Goal: Transaction & Acquisition: Purchase product/service

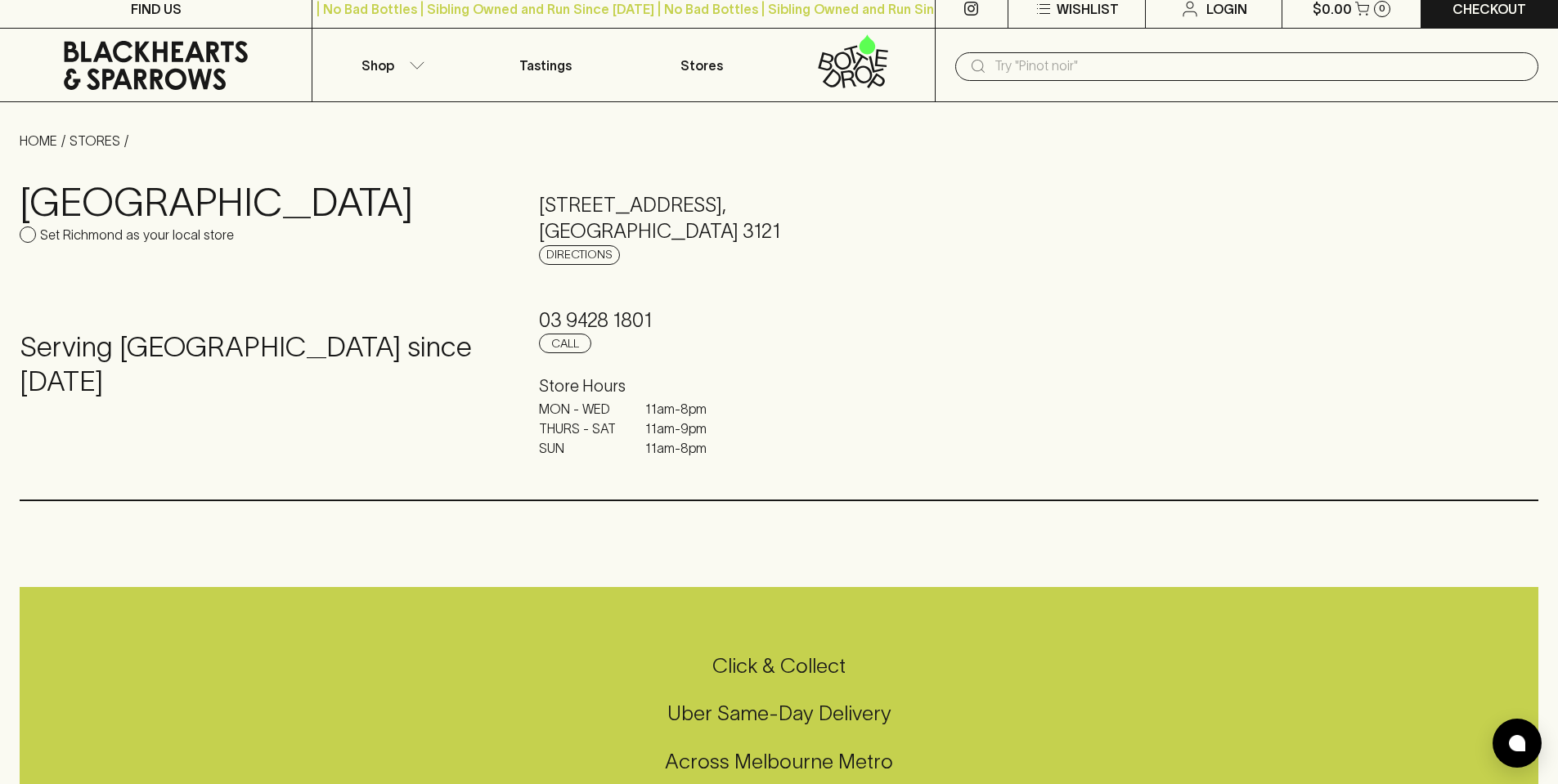
scroll to position [82, 0]
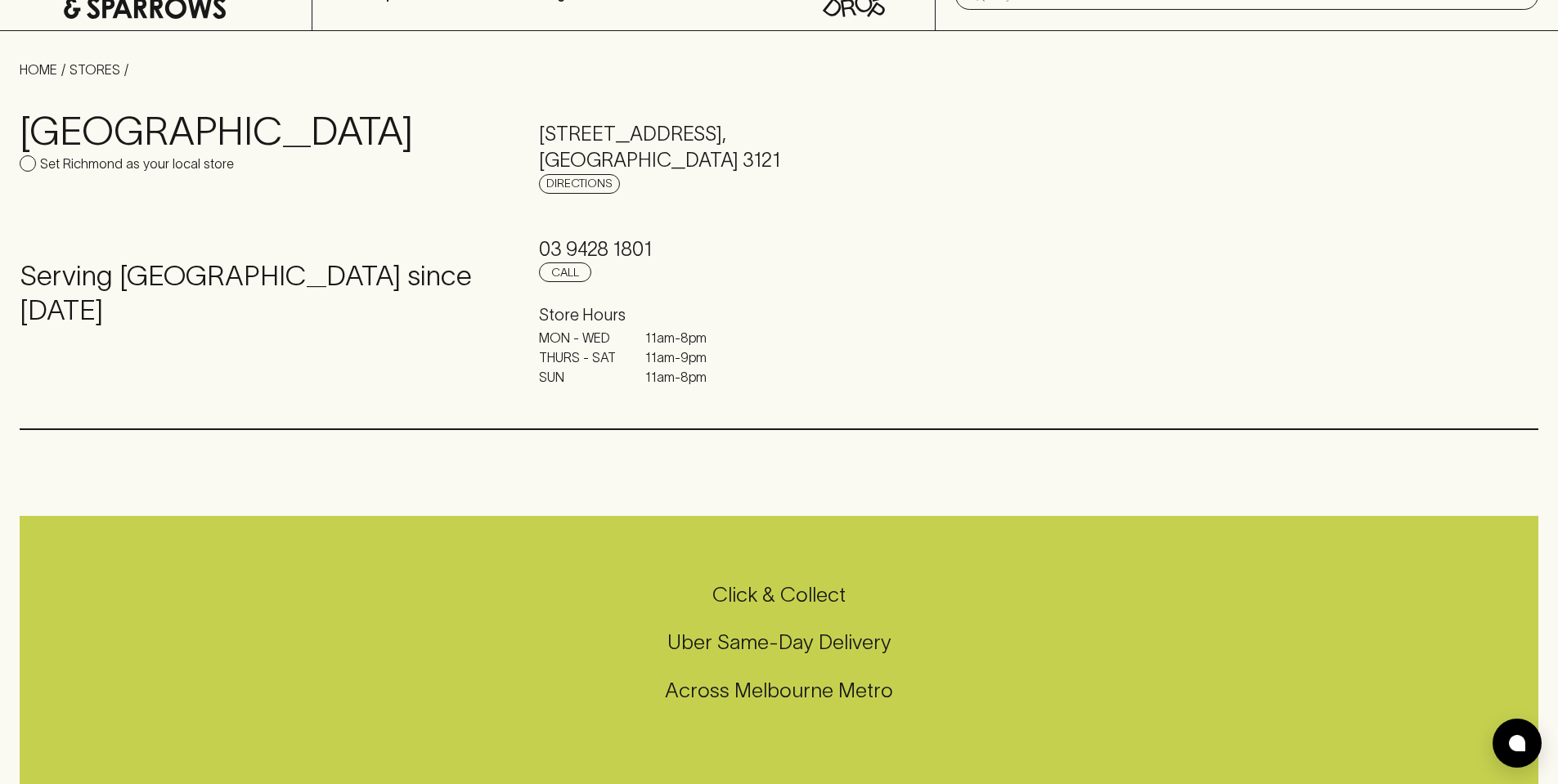
click at [758, 595] on h5 "Click & Collect" at bounding box center [779, 594] width 1519 height 27
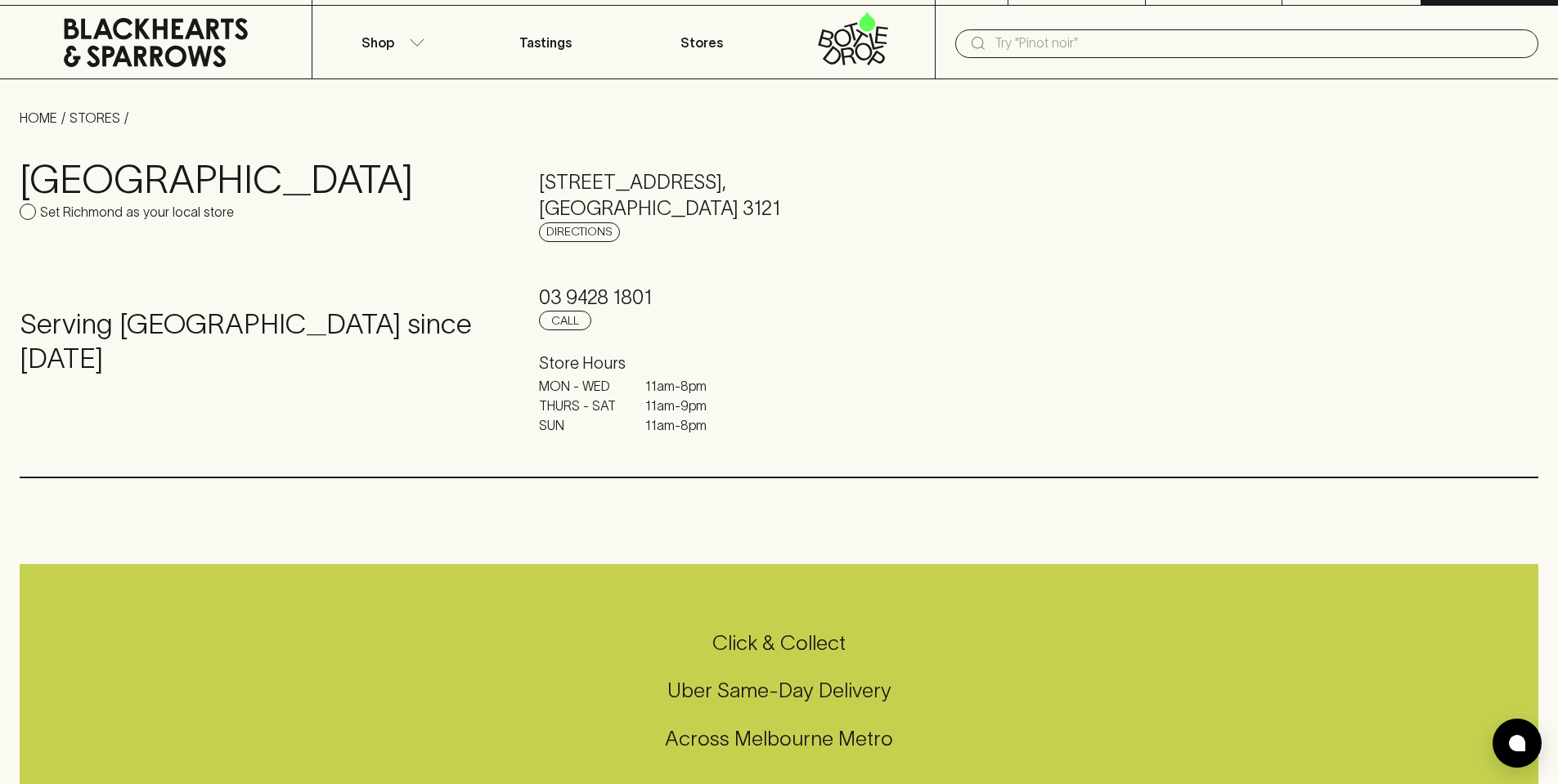
scroll to position [0, 0]
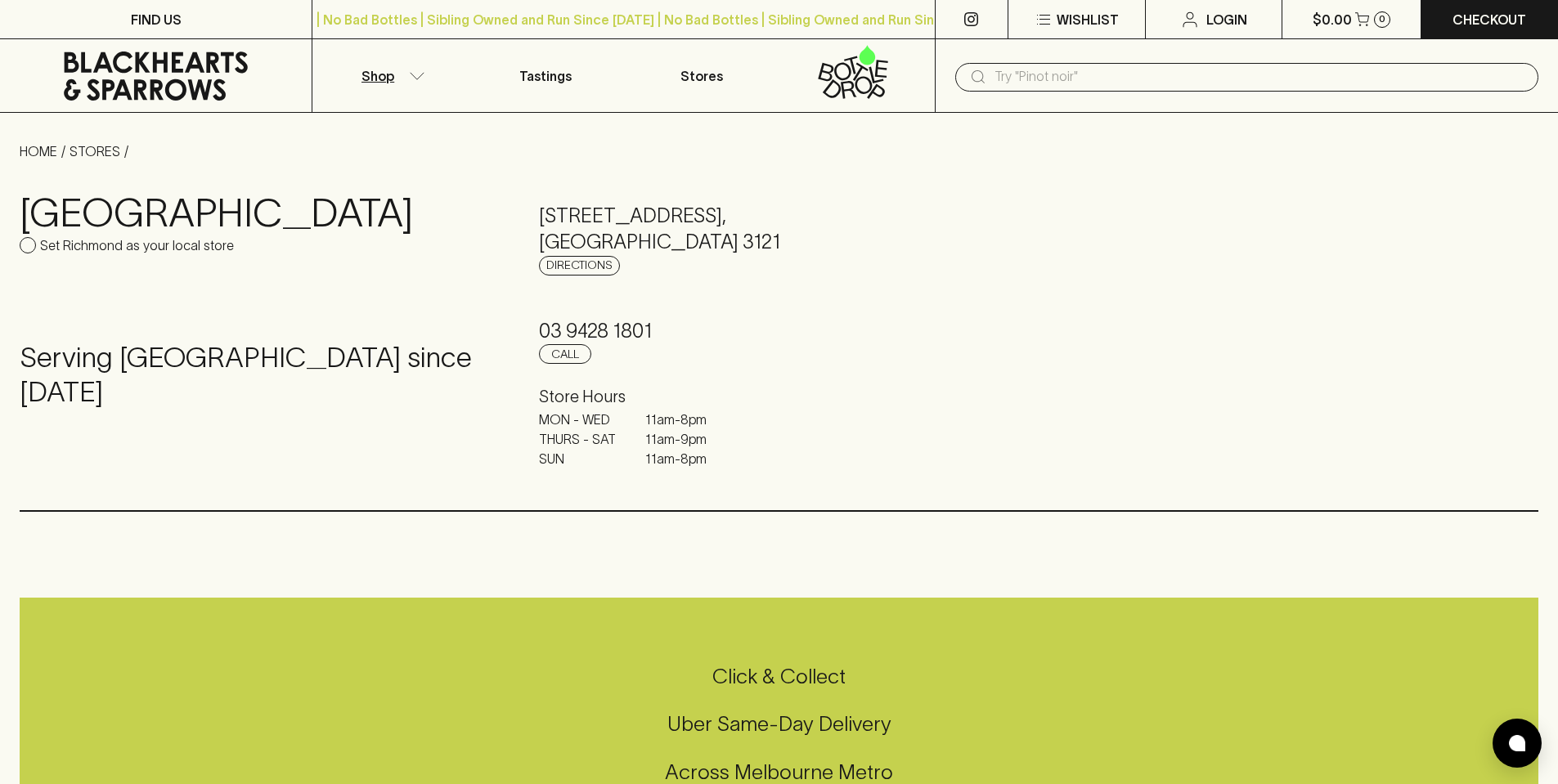
click at [392, 76] on p "Shop" at bounding box center [378, 76] width 33 height 20
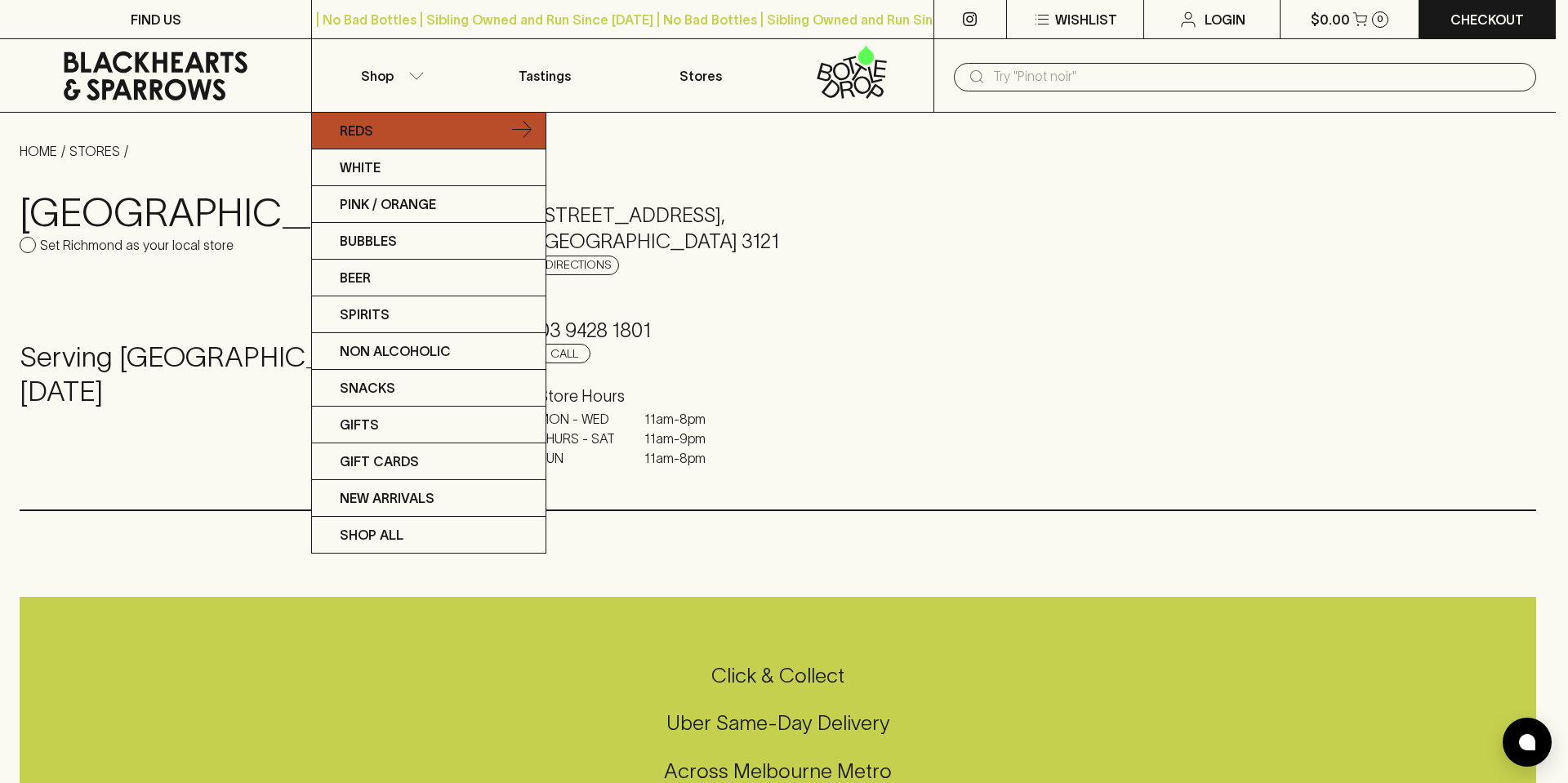
click at [355, 133] on p "Reds" at bounding box center [356, 130] width 34 height 20
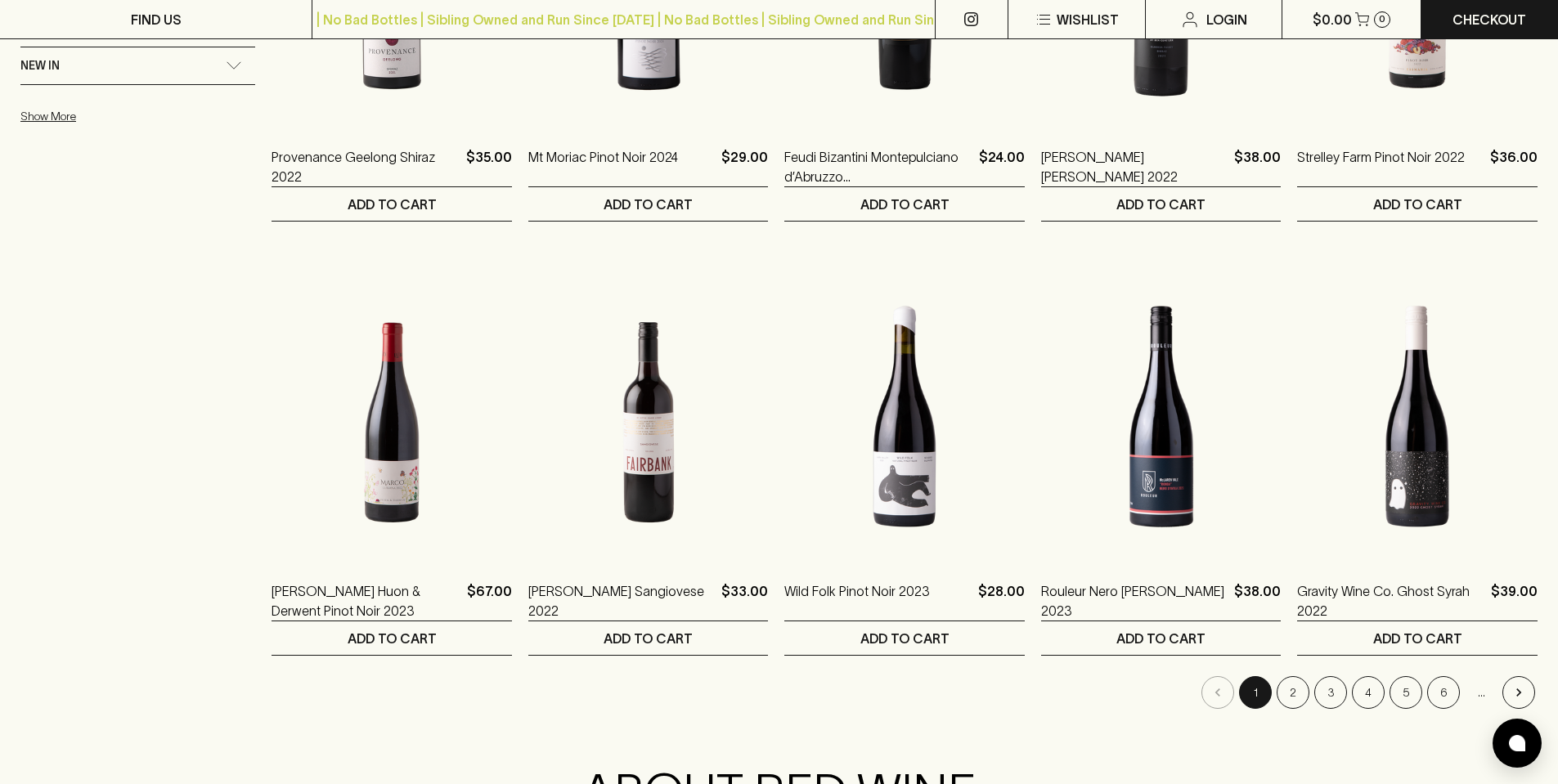
scroll to position [1390, 0]
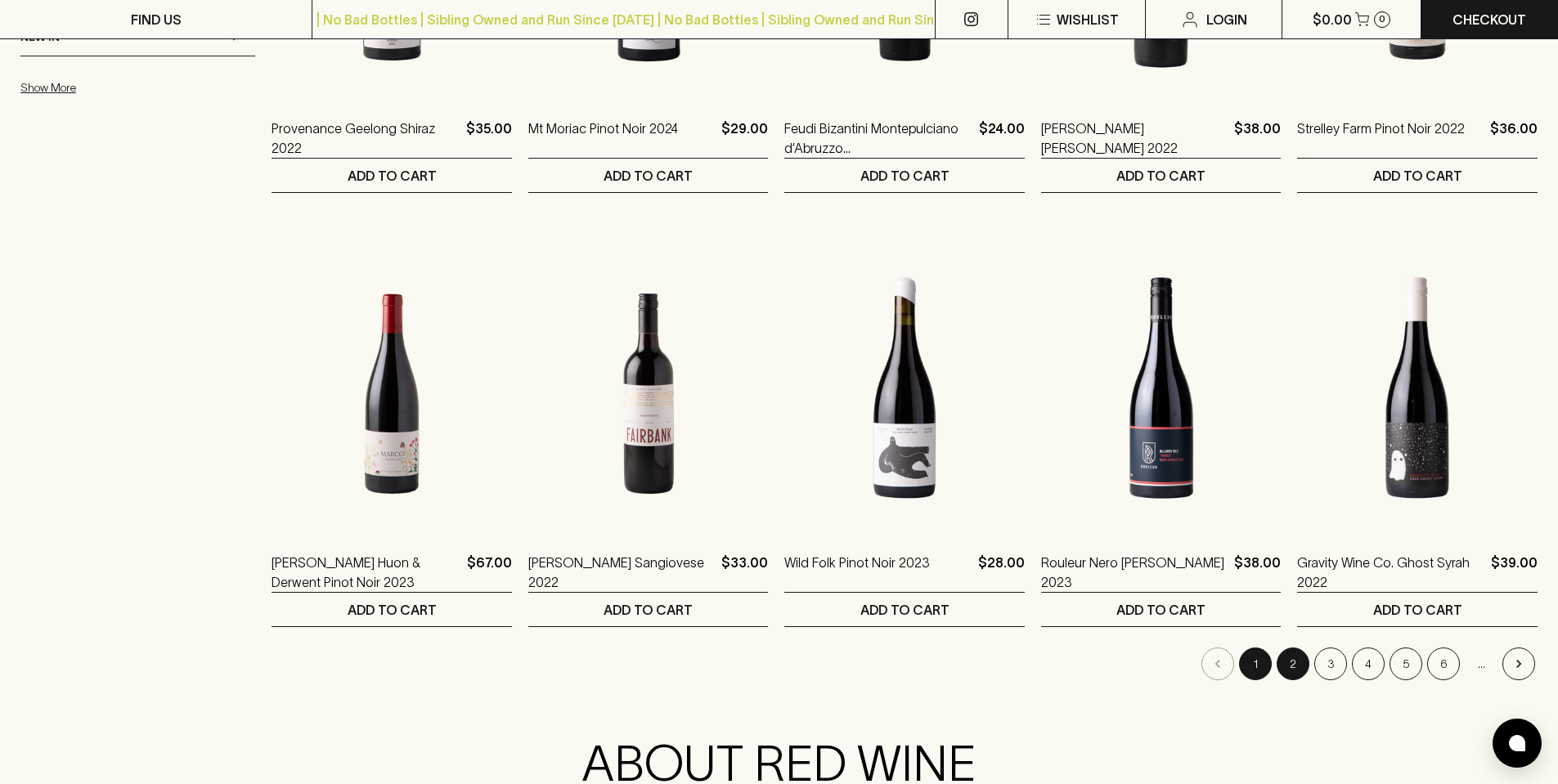
click at [1289, 662] on button "2" at bounding box center [1293, 664] width 33 height 33
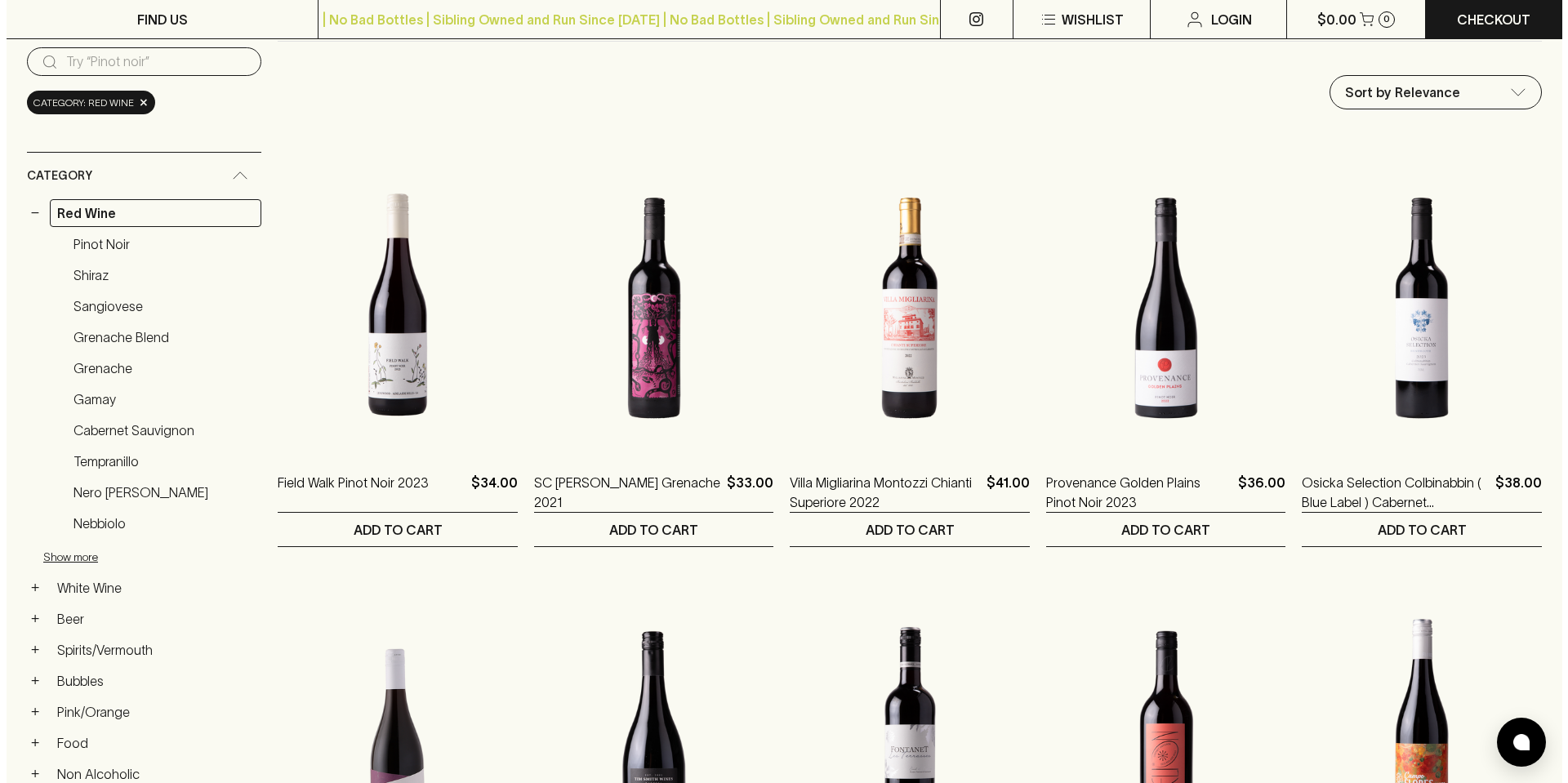
scroll to position [164, 0]
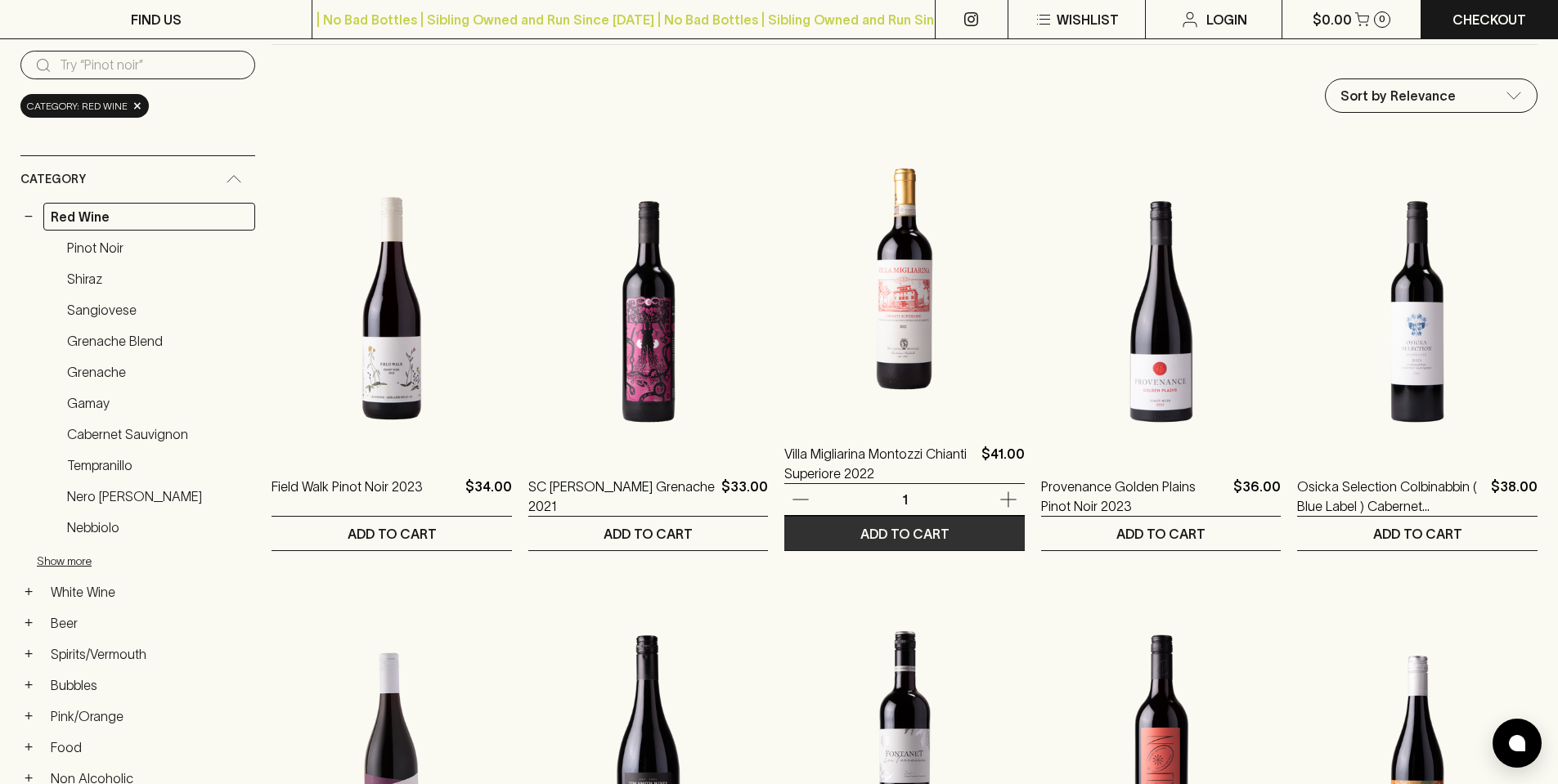
click at [884, 529] on p "ADD TO CART" at bounding box center [904, 534] width 89 height 20
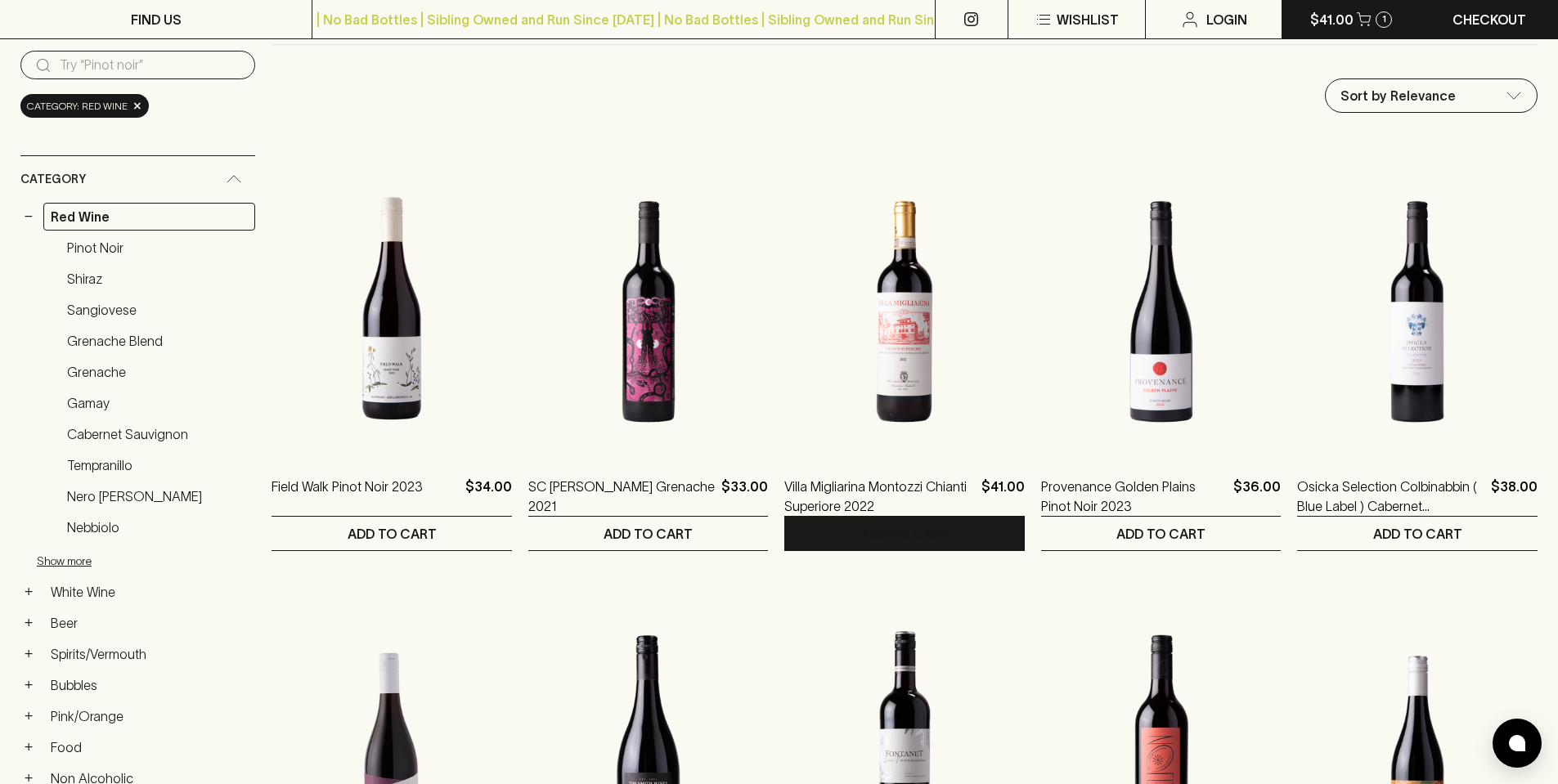
click at [1335, 16] on p "$41.00" at bounding box center [1332, 19] width 43 height 20
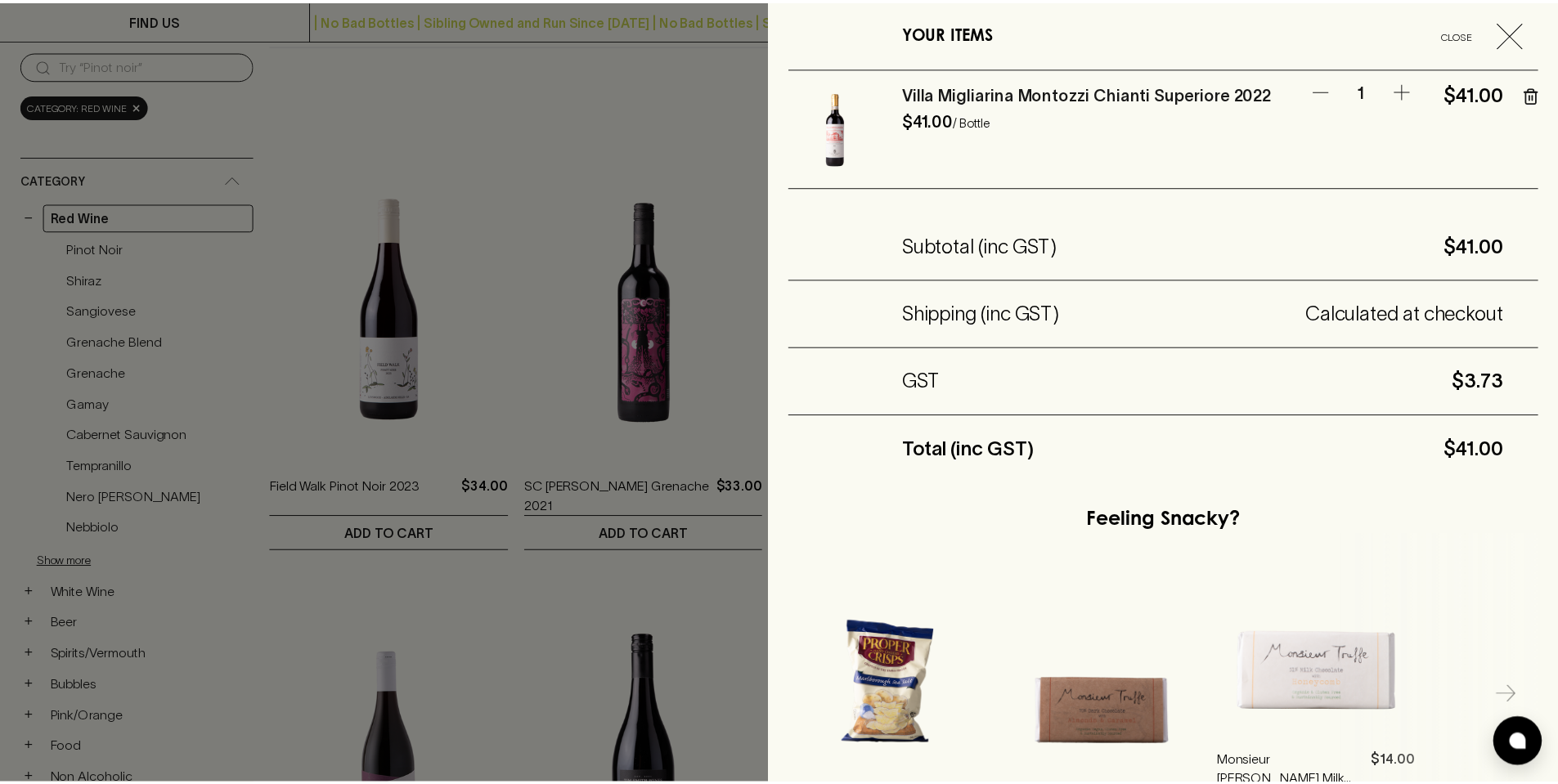
scroll to position [207, 0]
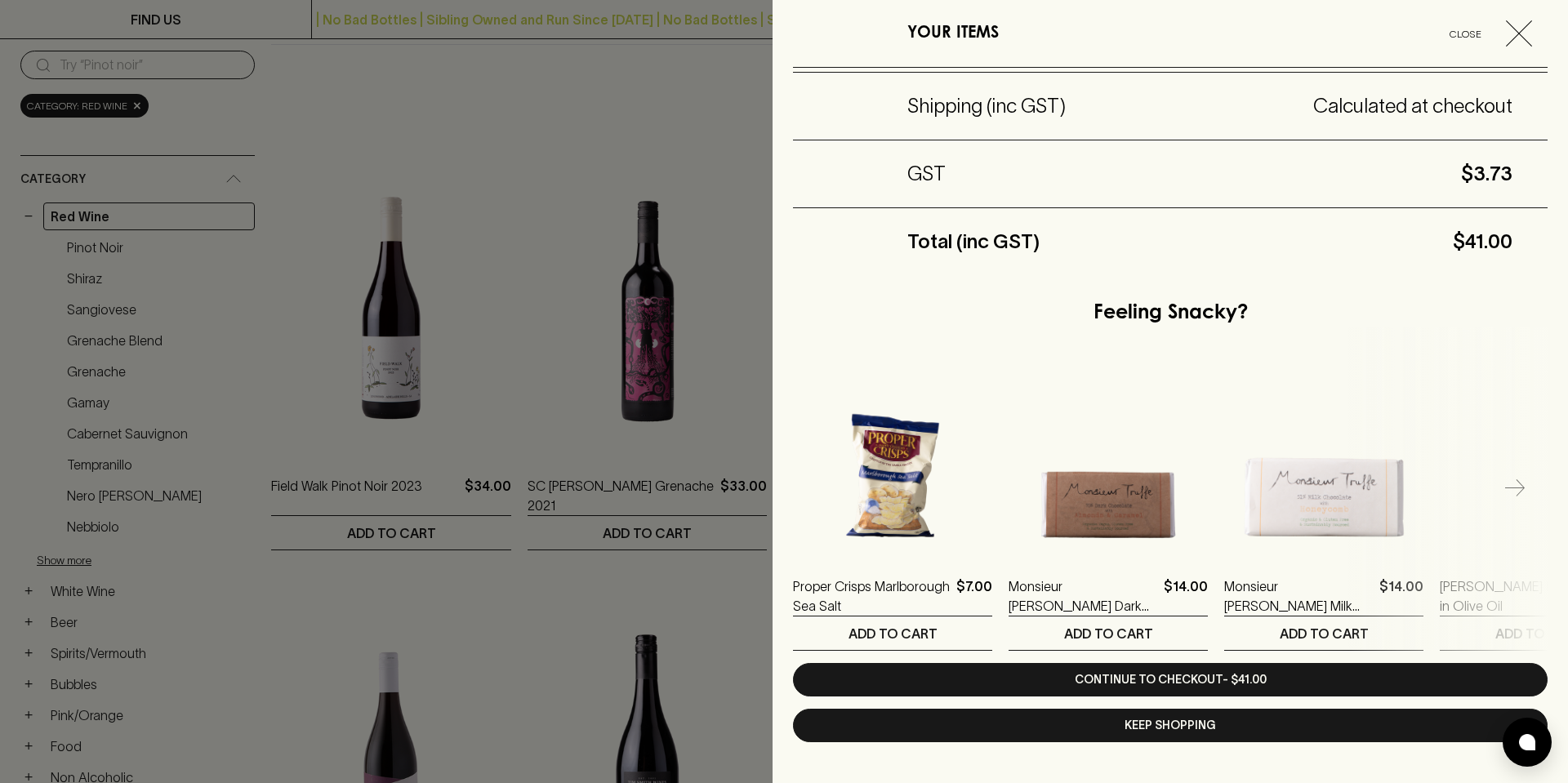
click at [1160, 720] on button "Keep Shopping" at bounding box center [1171, 725] width 755 height 34
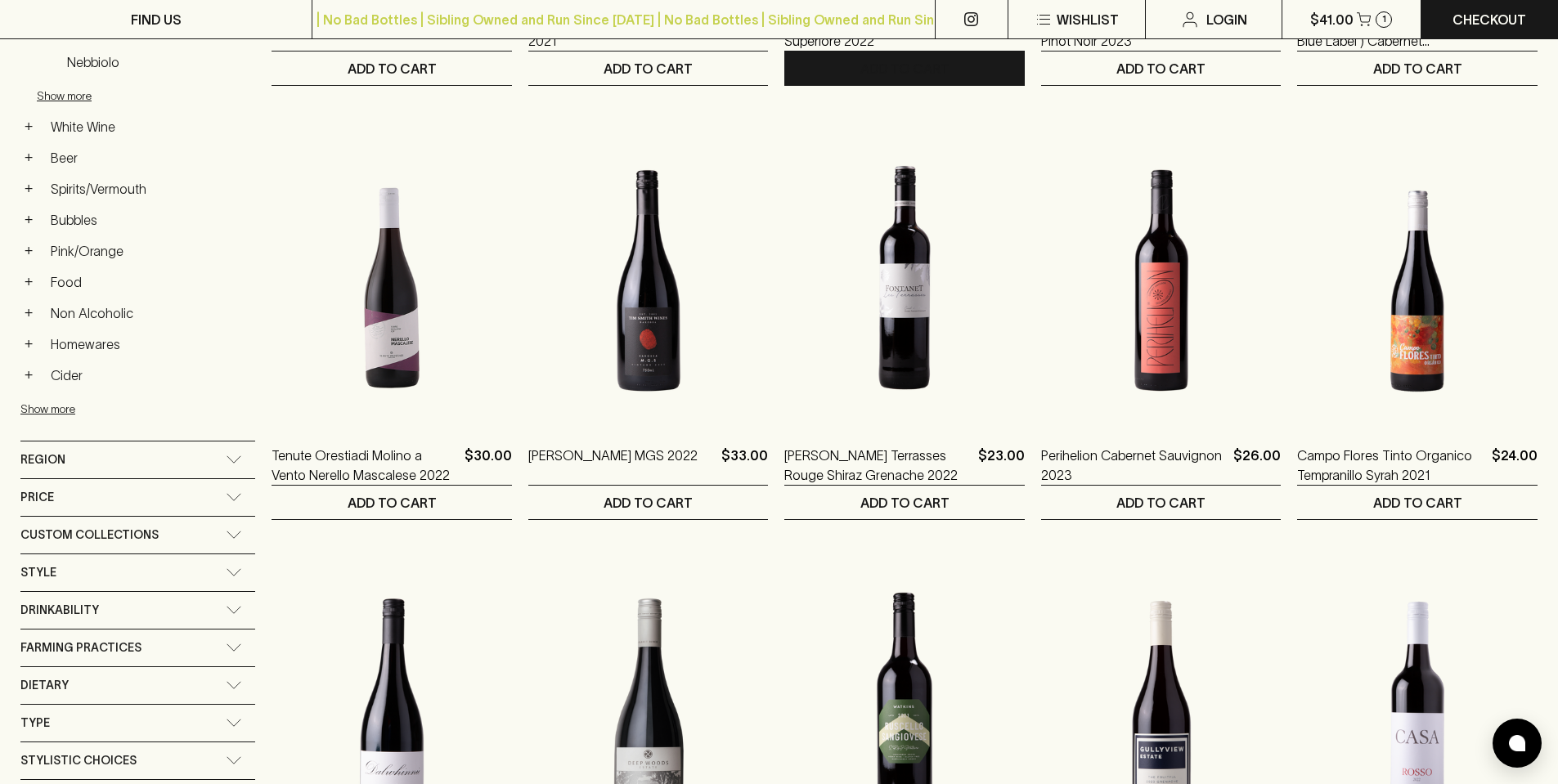
scroll to position [655, 0]
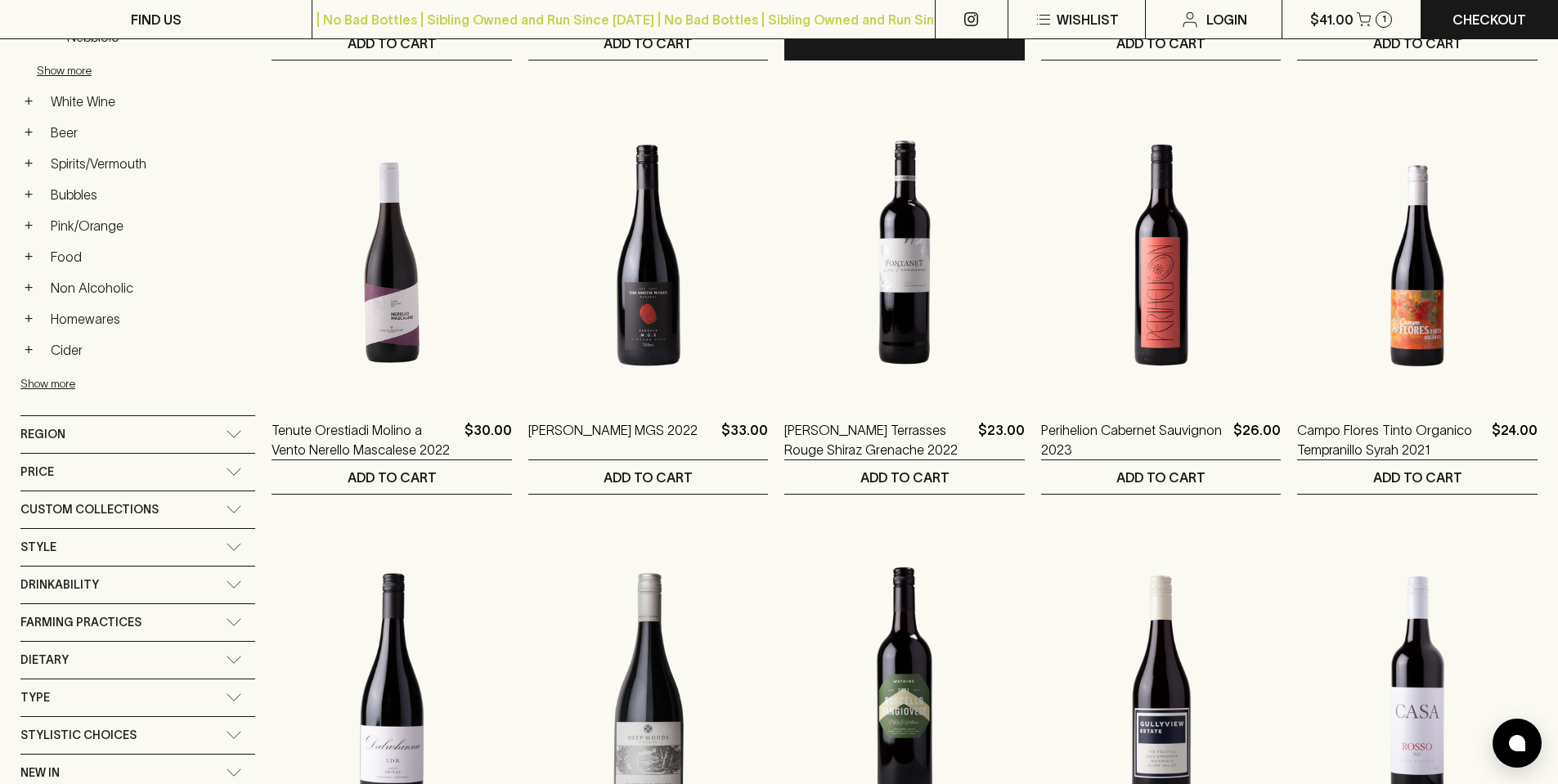
click at [54, 437] on span "Region" at bounding box center [43, 435] width 45 height 21
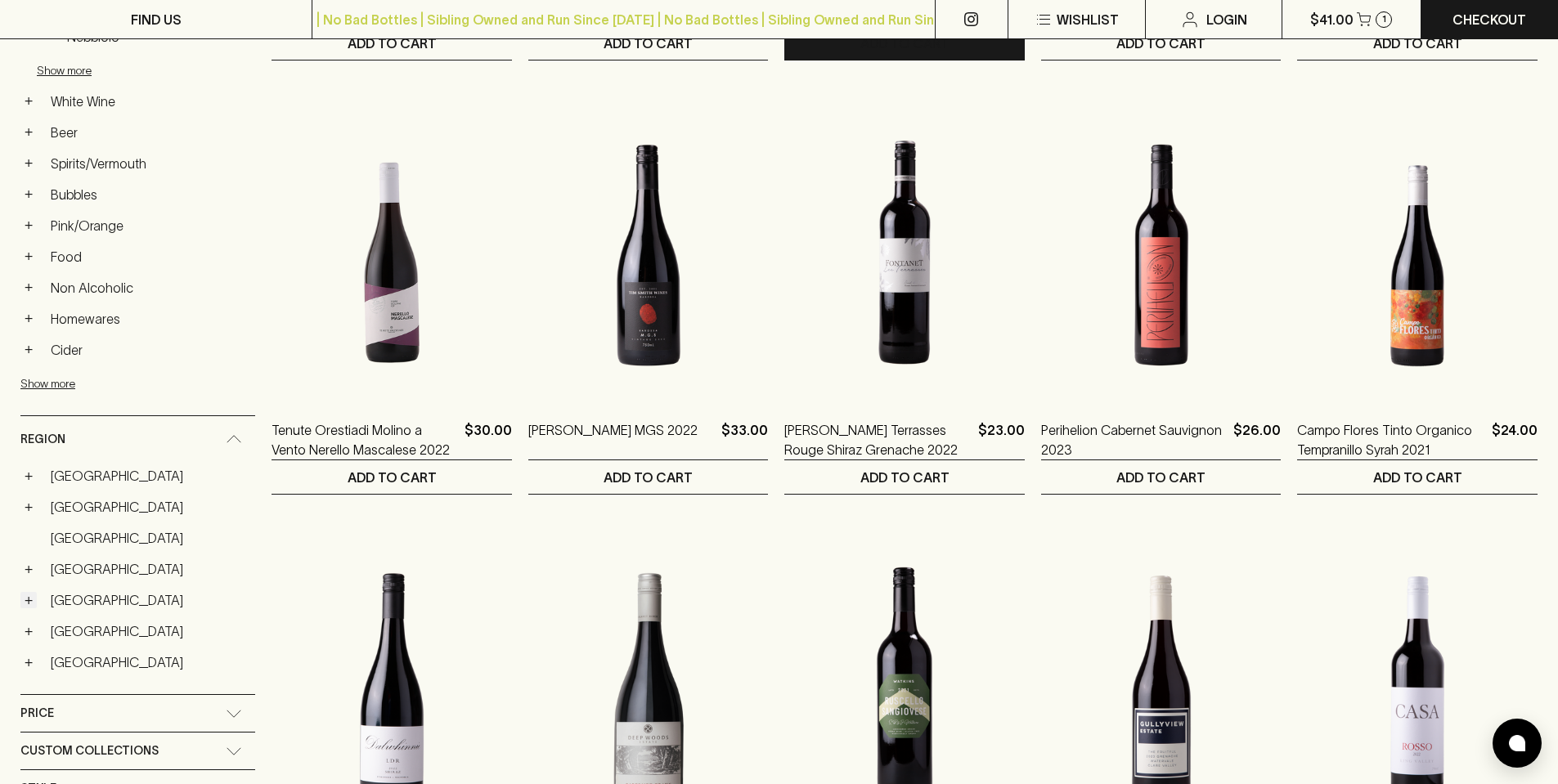
click at [33, 601] on button "+" at bounding box center [28, 599] width 16 height 16
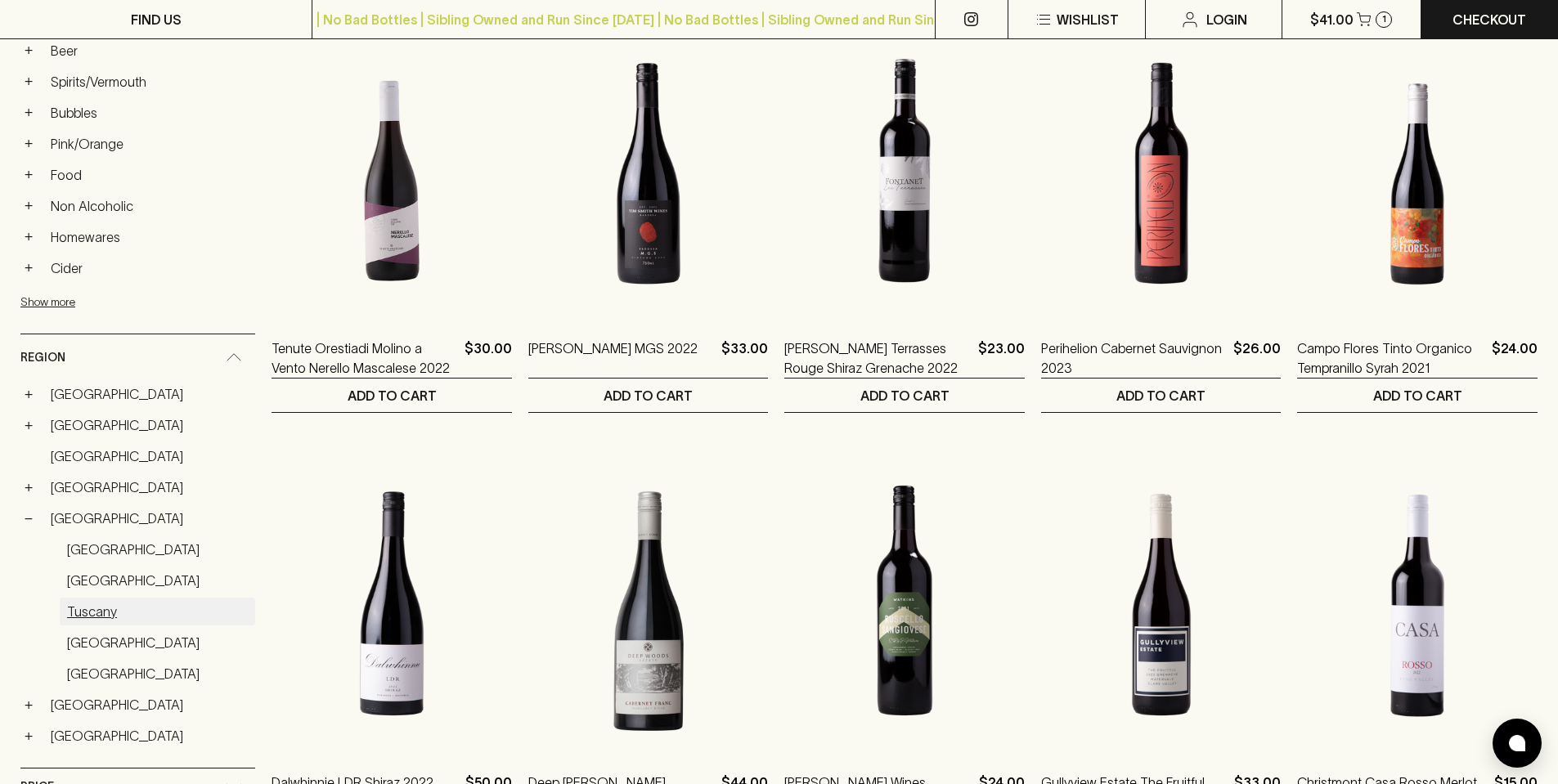
click at [89, 618] on link "Tuscany" at bounding box center [157, 612] width 196 height 28
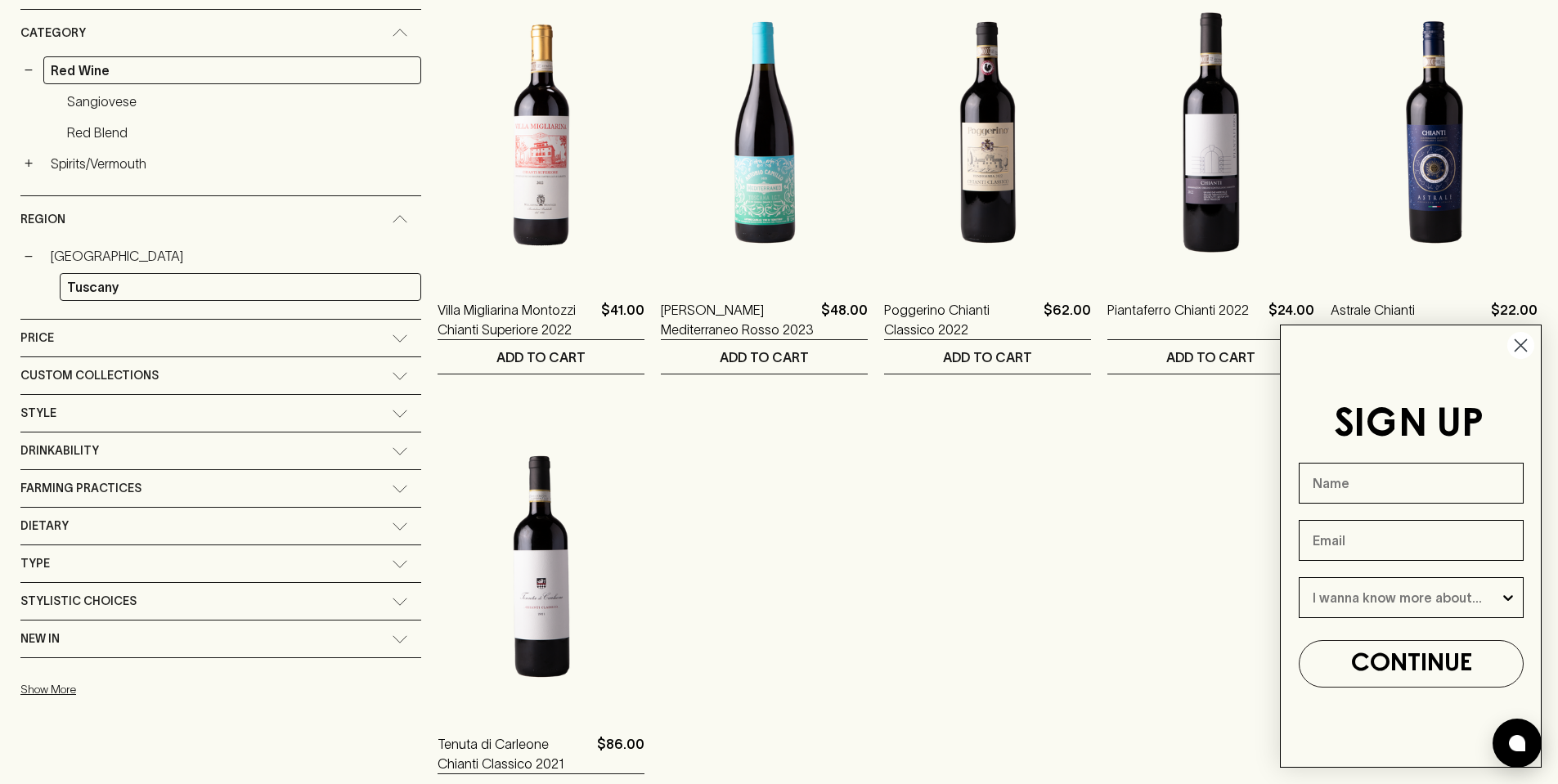
scroll to position [111, 0]
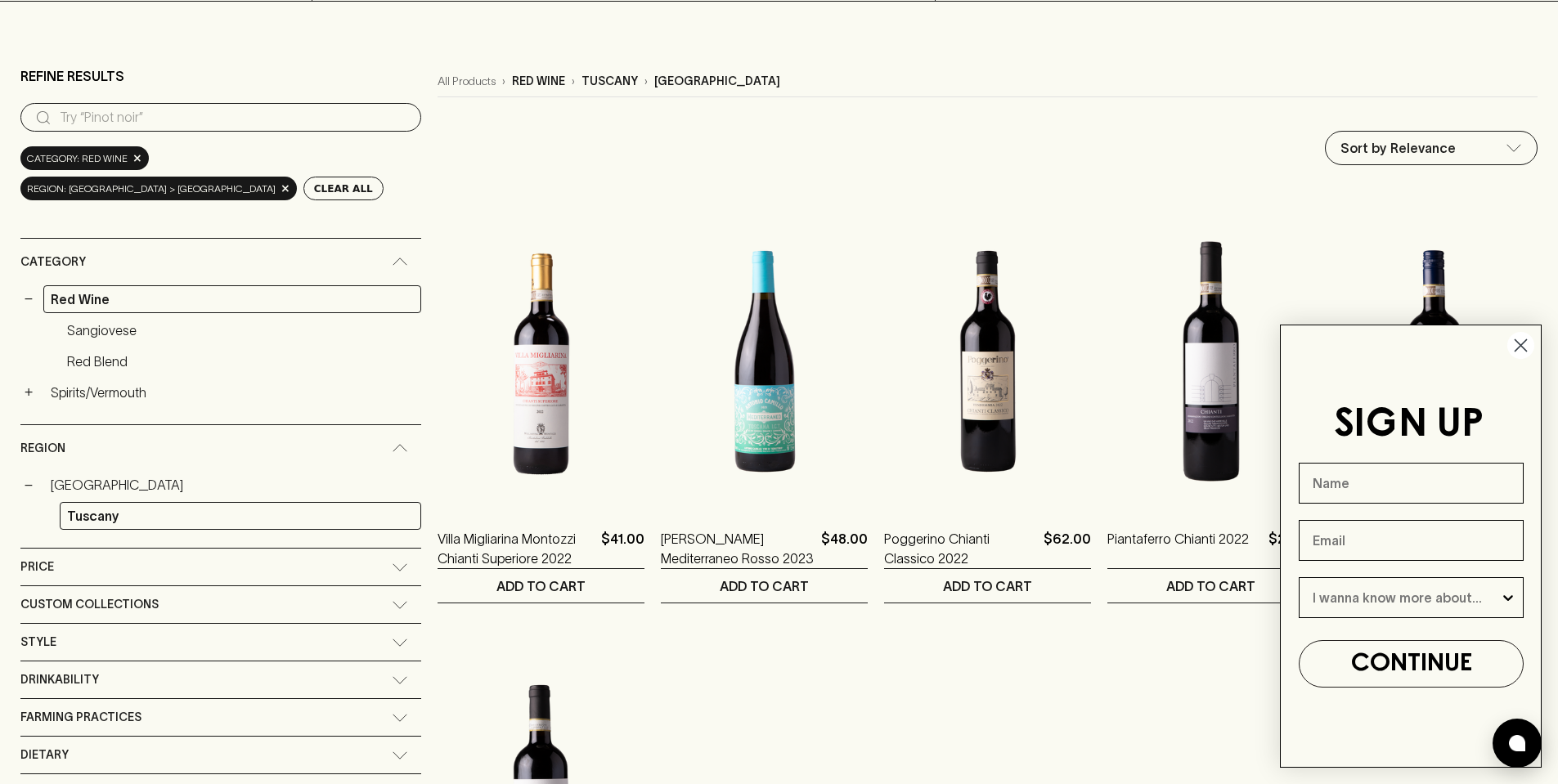
drag, startPoint x: 1524, startPoint y: 352, endPoint x: 1549, endPoint y: 373, distance: 32.6
click at [1524, 352] on circle "Close dialog" at bounding box center [1520, 345] width 27 height 27
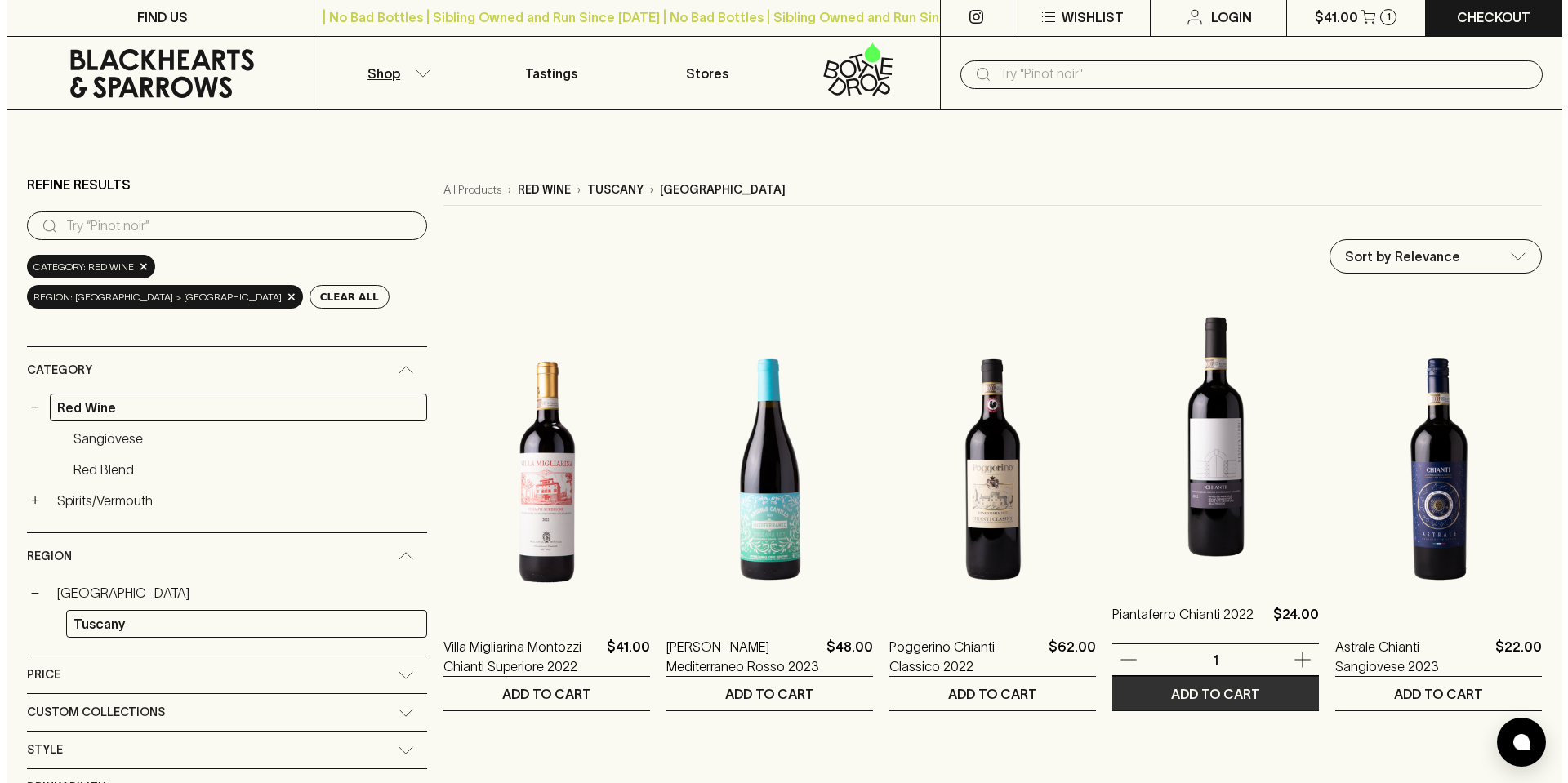
scroll to position [0, 0]
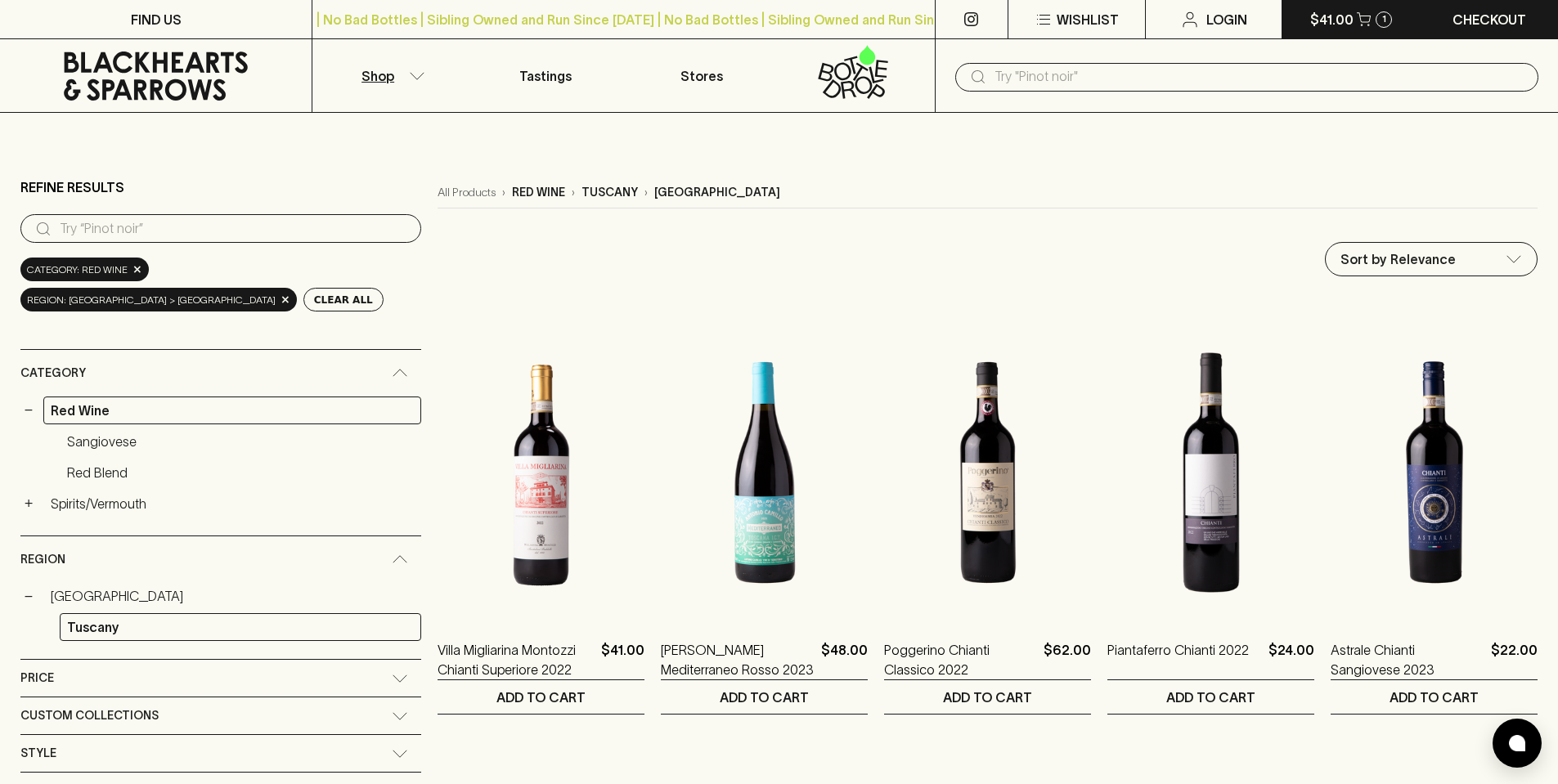
click at [1317, 19] on p "$41.00" at bounding box center [1332, 19] width 43 height 20
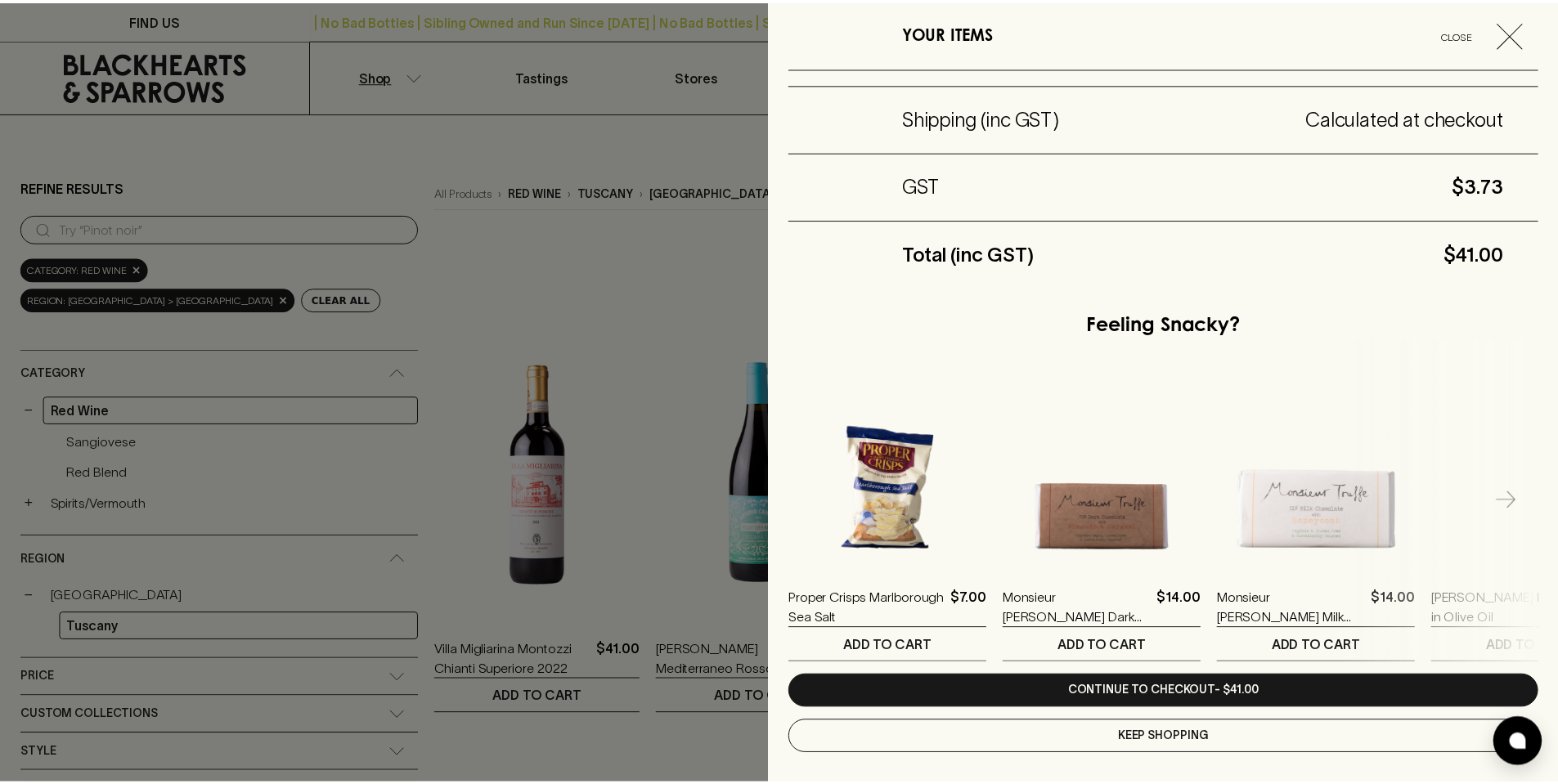
scroll to position [207, 0]
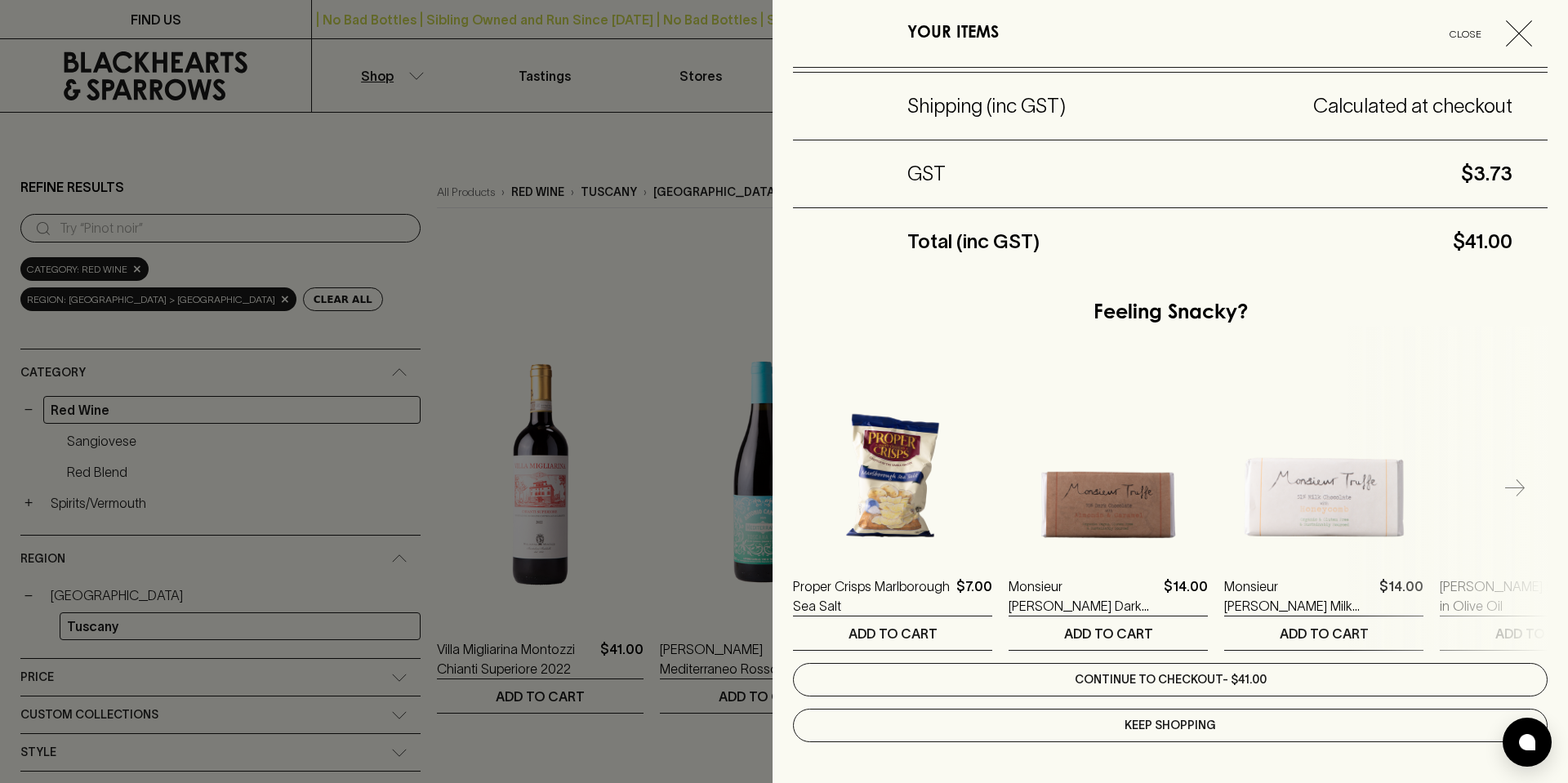
click at [1148, 680] on link "Continue to checkout - $41.00" at bounding box center [1171, 680] width 755 height 34
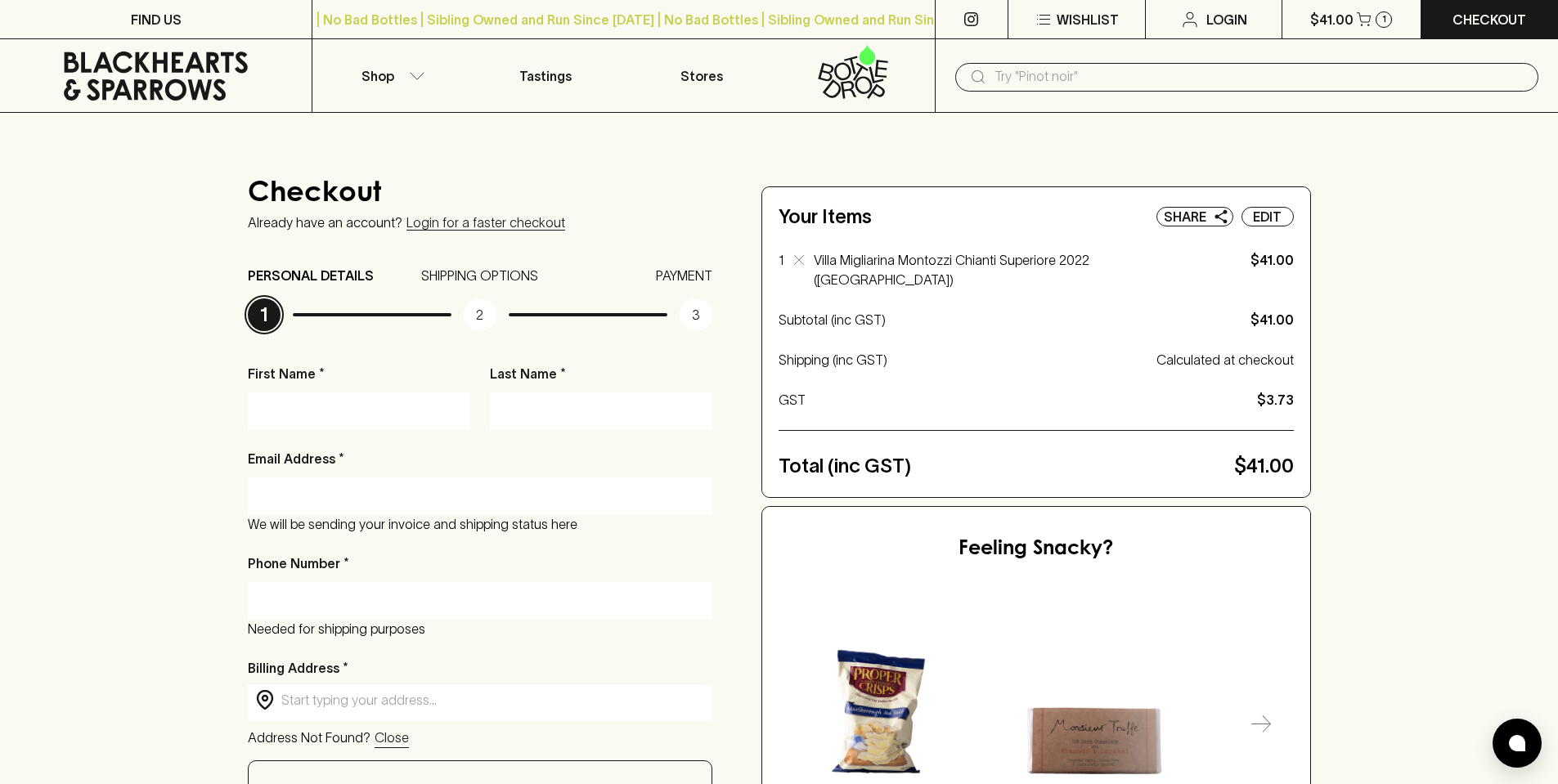
click at [385, 418] on input "First Name *" at bounding box center [359, 411] width 198 height 26
type input "[PERSON_NAME]"
type input "Adoranti"
type input "[EMAIL_ADDRESS][DOMAIN_NAME]"
type input "0417243536"
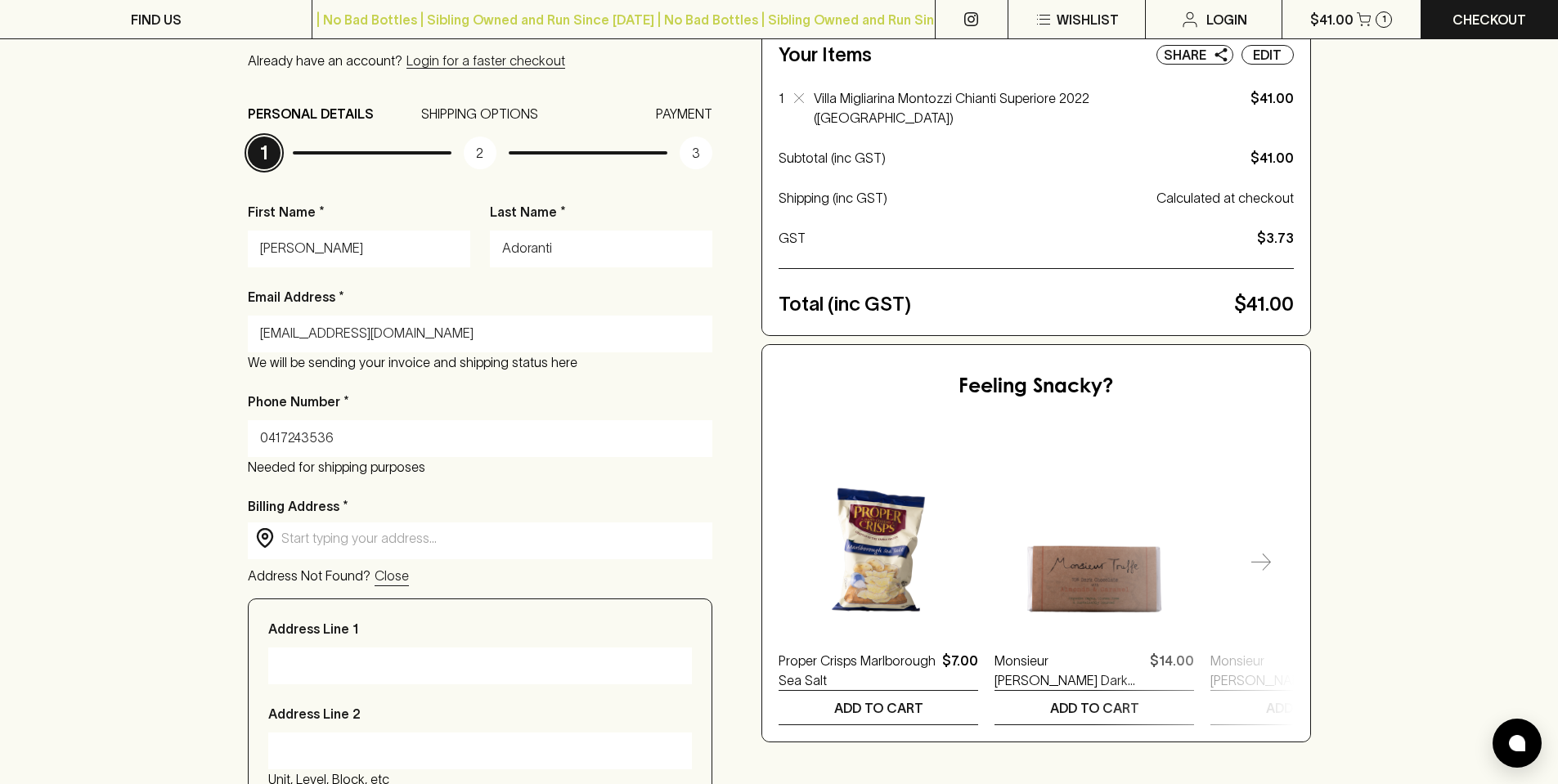
scroll to position [164, 0]
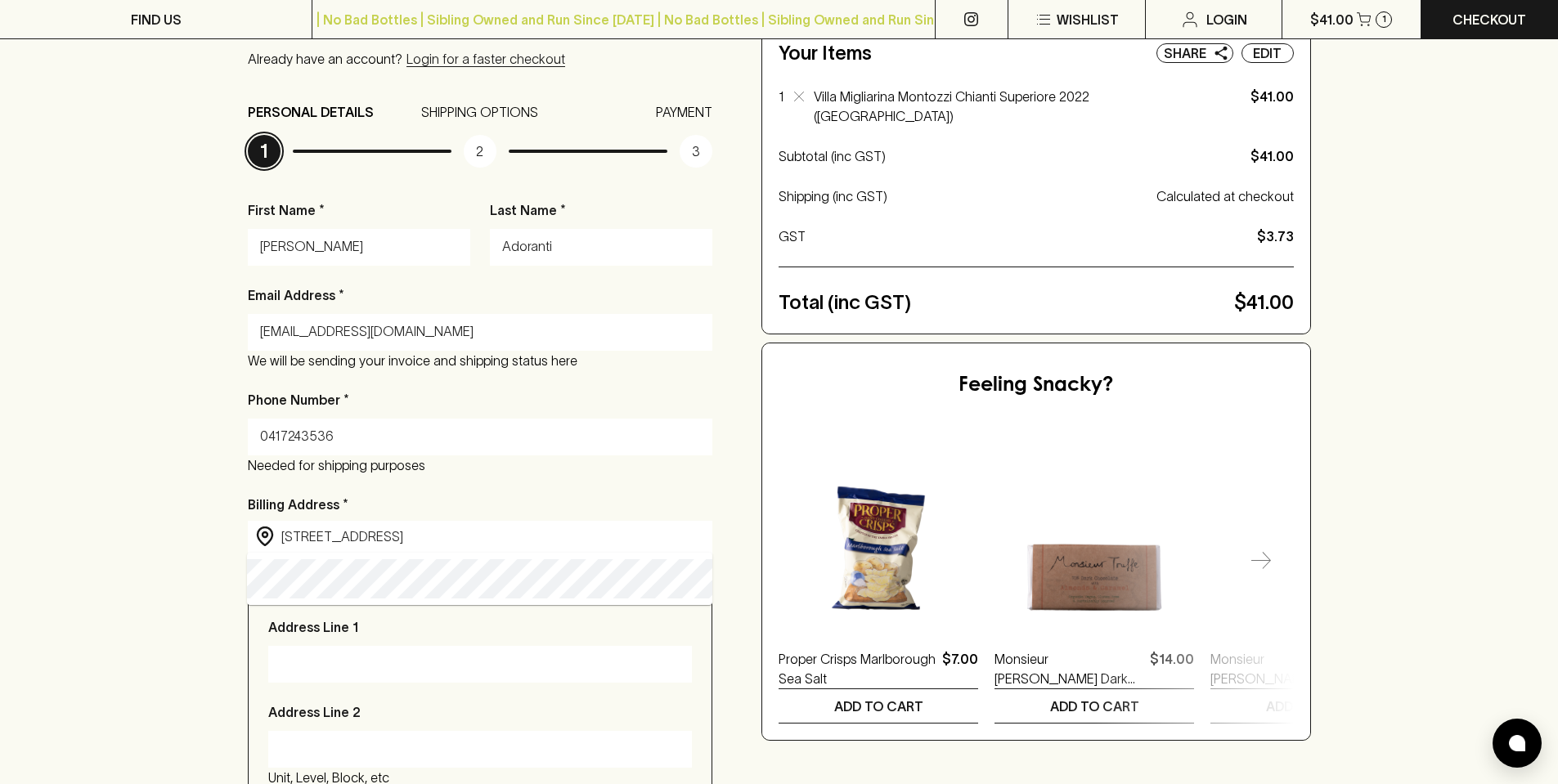
type input "[STREET_ADDRESS]"
type input "[GEOGRAPHIC_DATA]"
type input "Croydon"
type input "2132"
type input "[GEOGRAPHIC_DATA]"
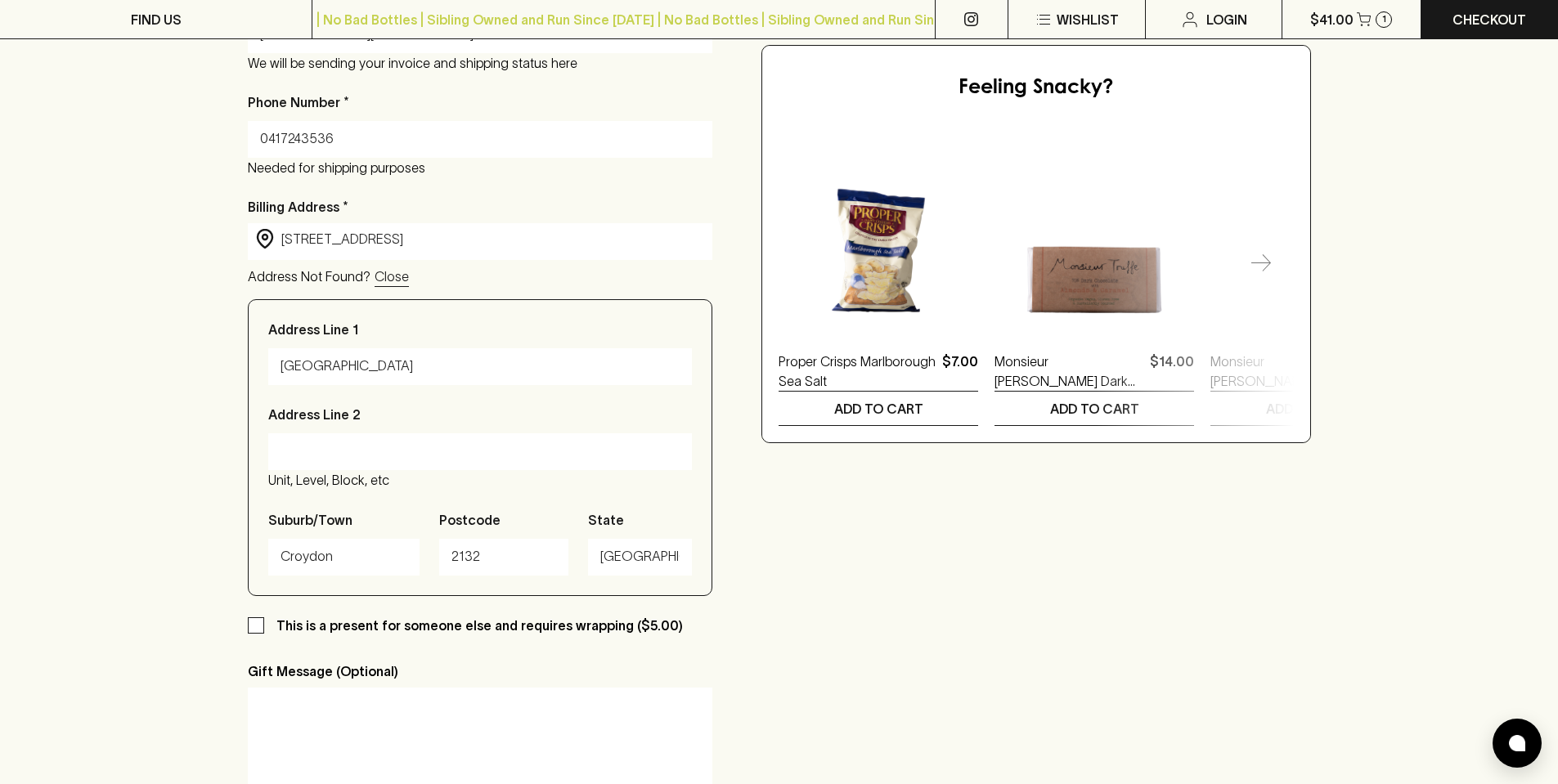
scroll to position [491, 0]
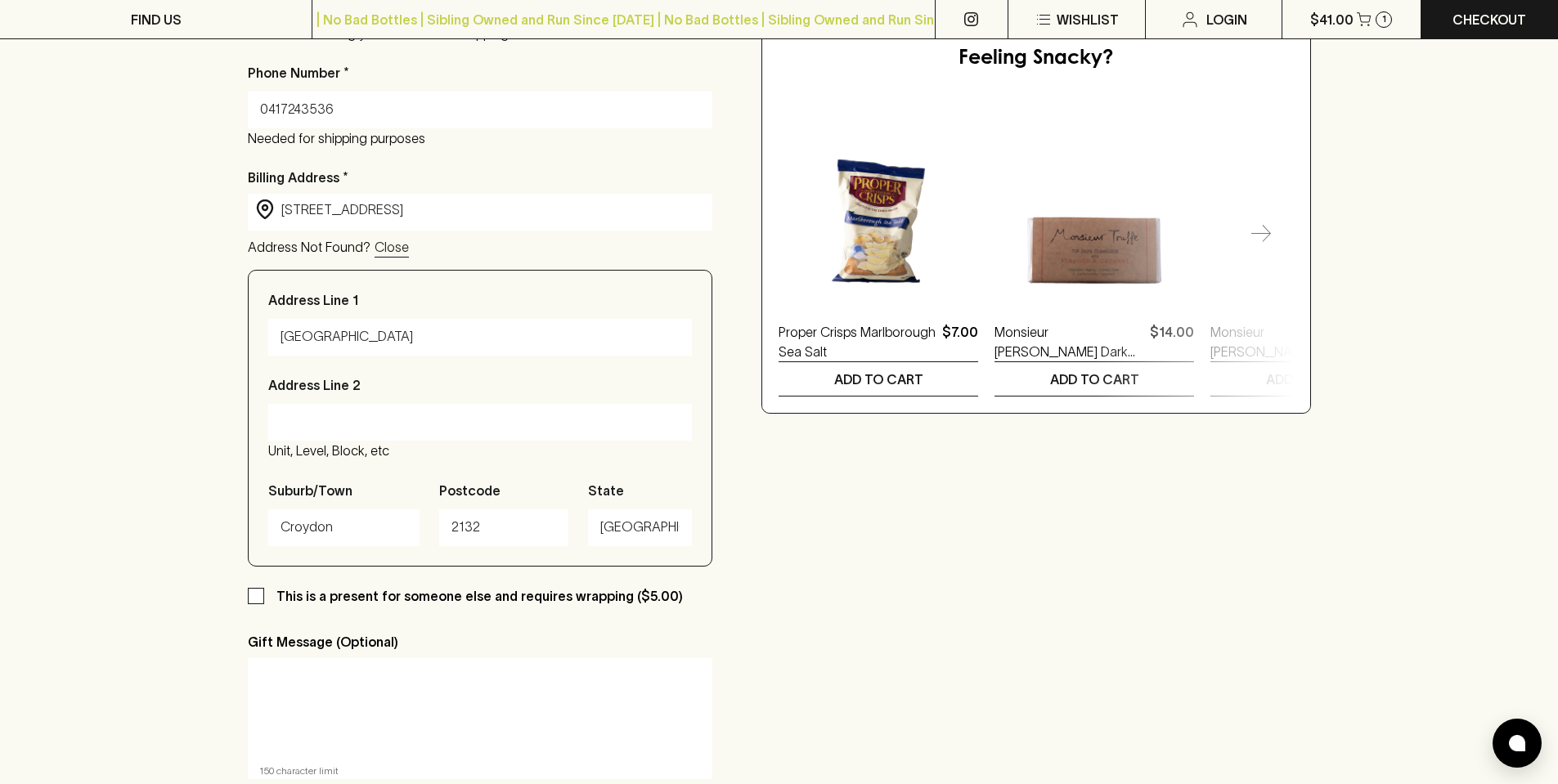
type input "[STREET_ADDRESS]"
click at [257, 593] on input "This is a present for someone else and requires wrapping ($5.00)" at bounding box center [255, 596] width 16 height 16
checkbox input "true"
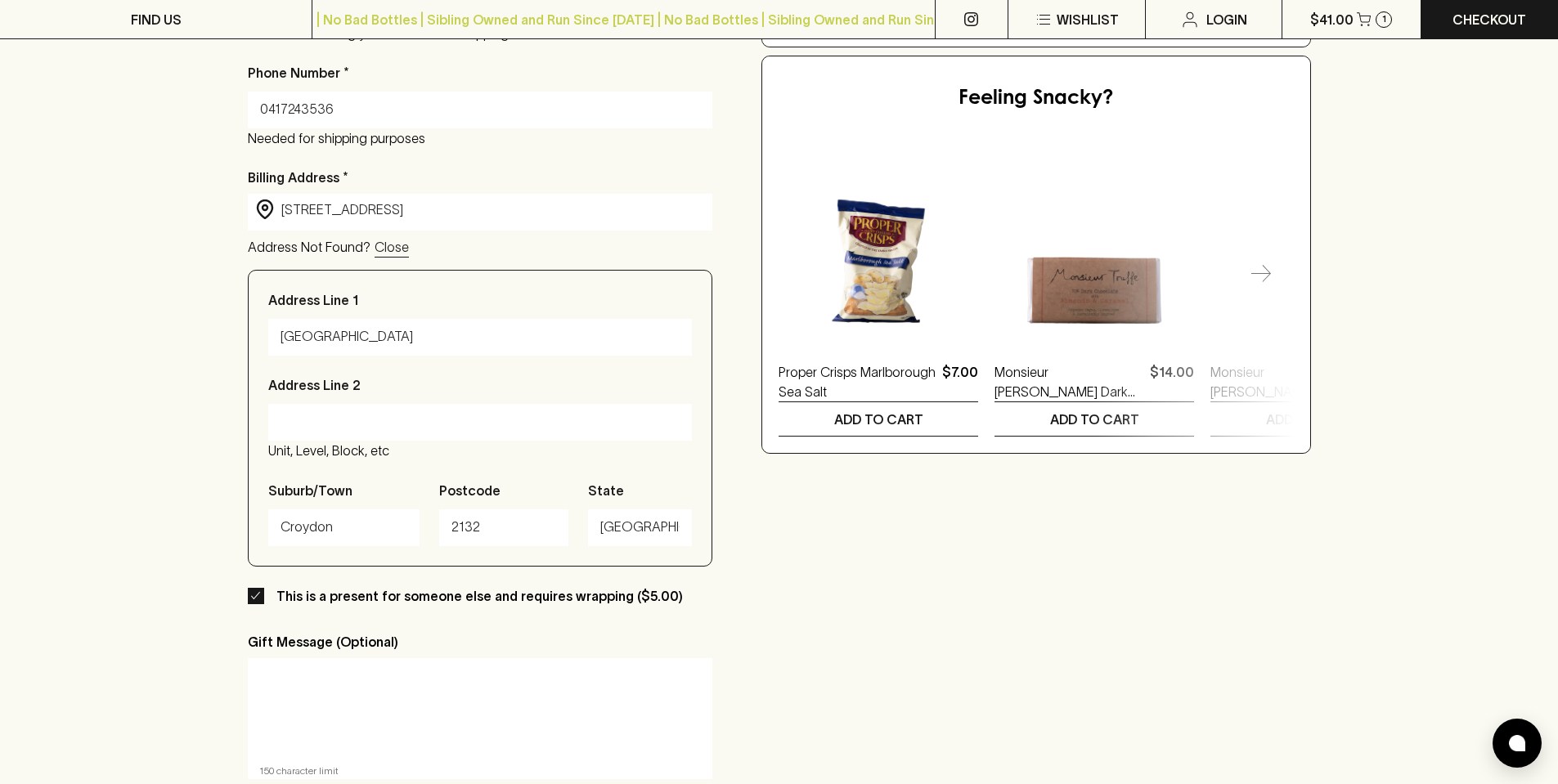
scroll to position [655, 0]
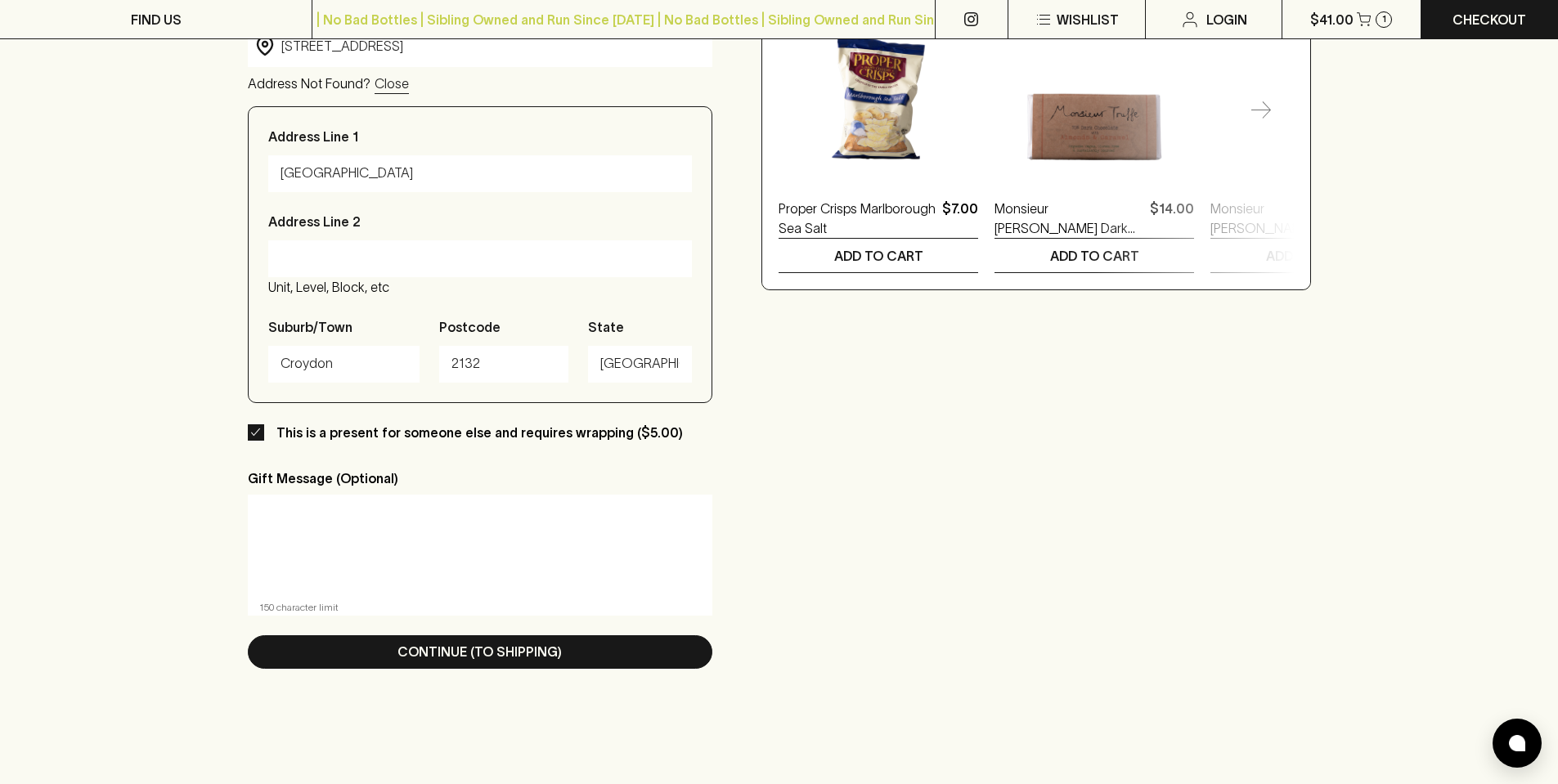
click at [437, 556] on textarea at bounding box center [481, 545] width 443 height 75
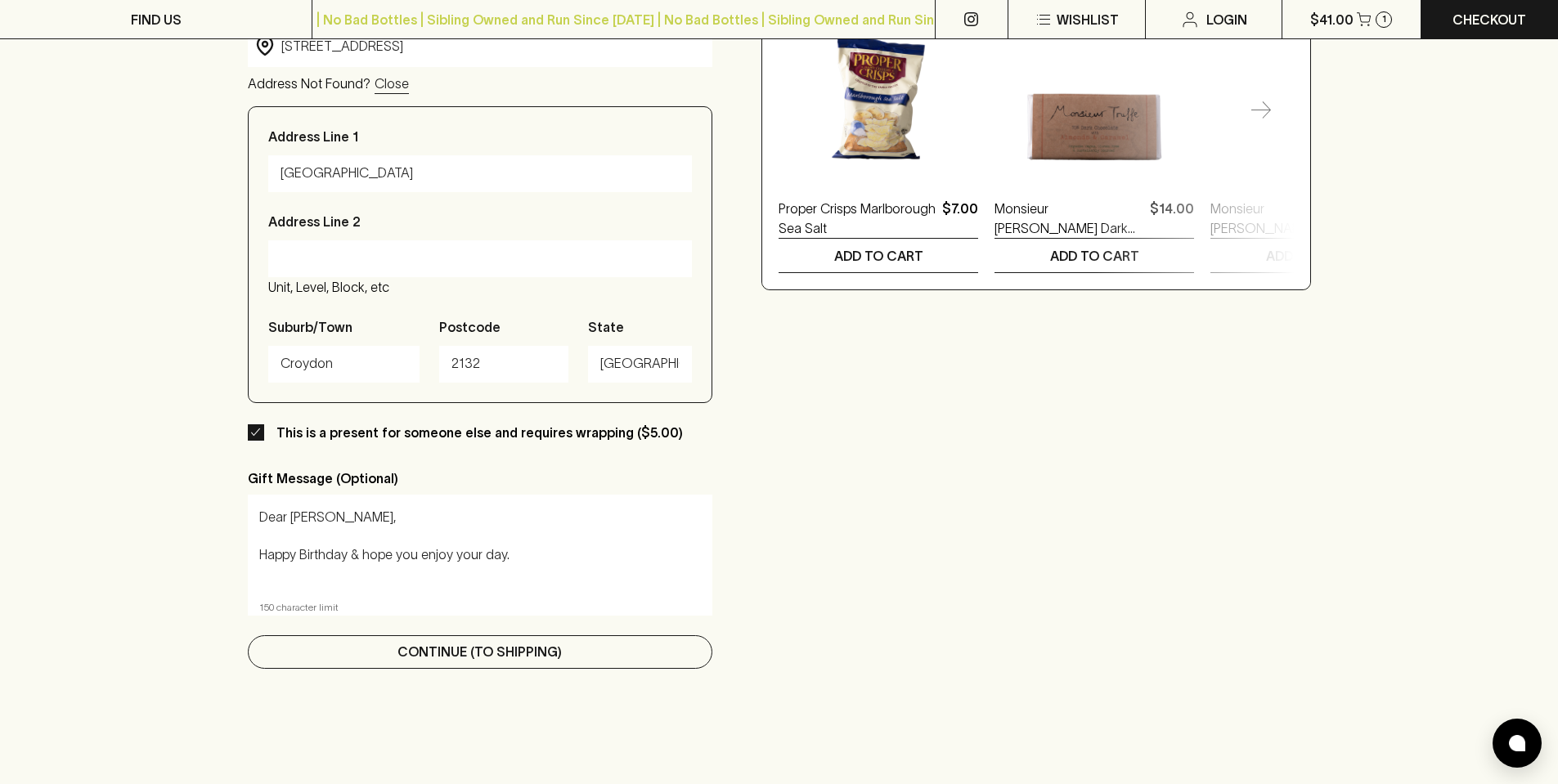
type textarea "Dear [PERSON_NAME], Happy Birthday & hope you enjoy your day. Love [PERSON_NAME…"
click at [484, 645] on p "Continue (To Shipping)" at bounding box center [480, 651] width 165 height 20
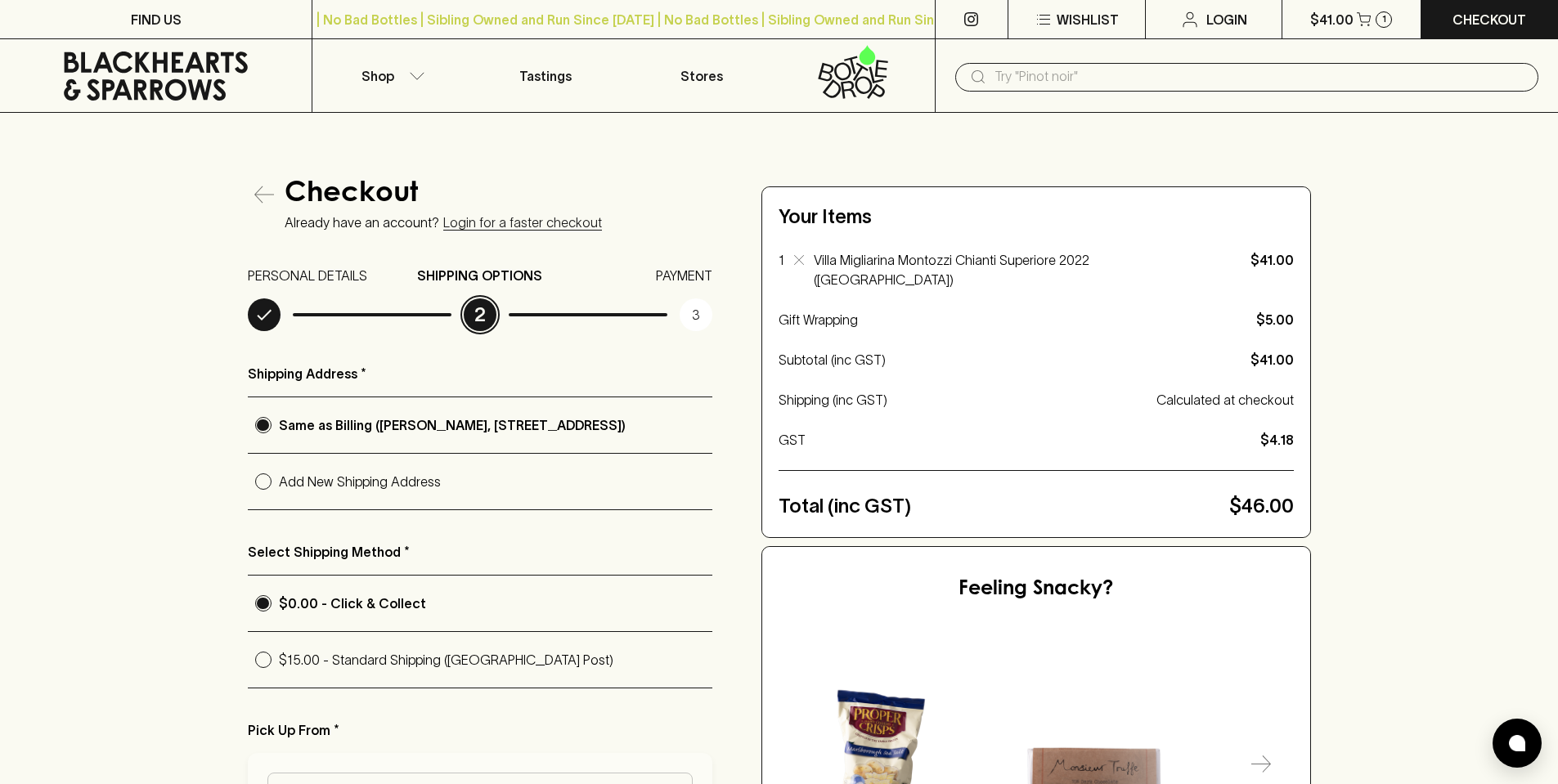
click at [259, 606] on input "$0.00 - Click & Collect" at bounding box center [263, 604] width 31 height 31
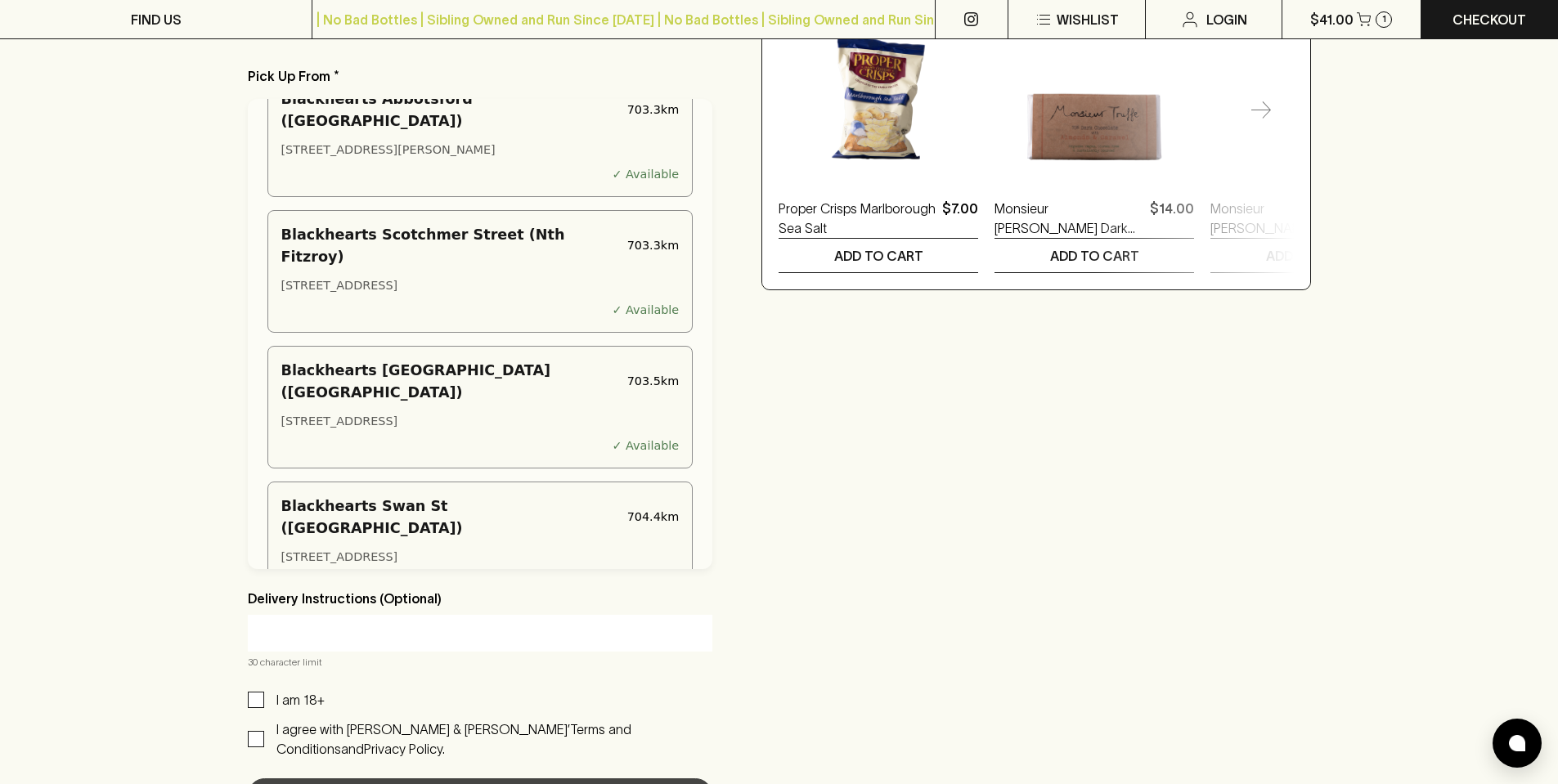
scroll to position [409, 0]
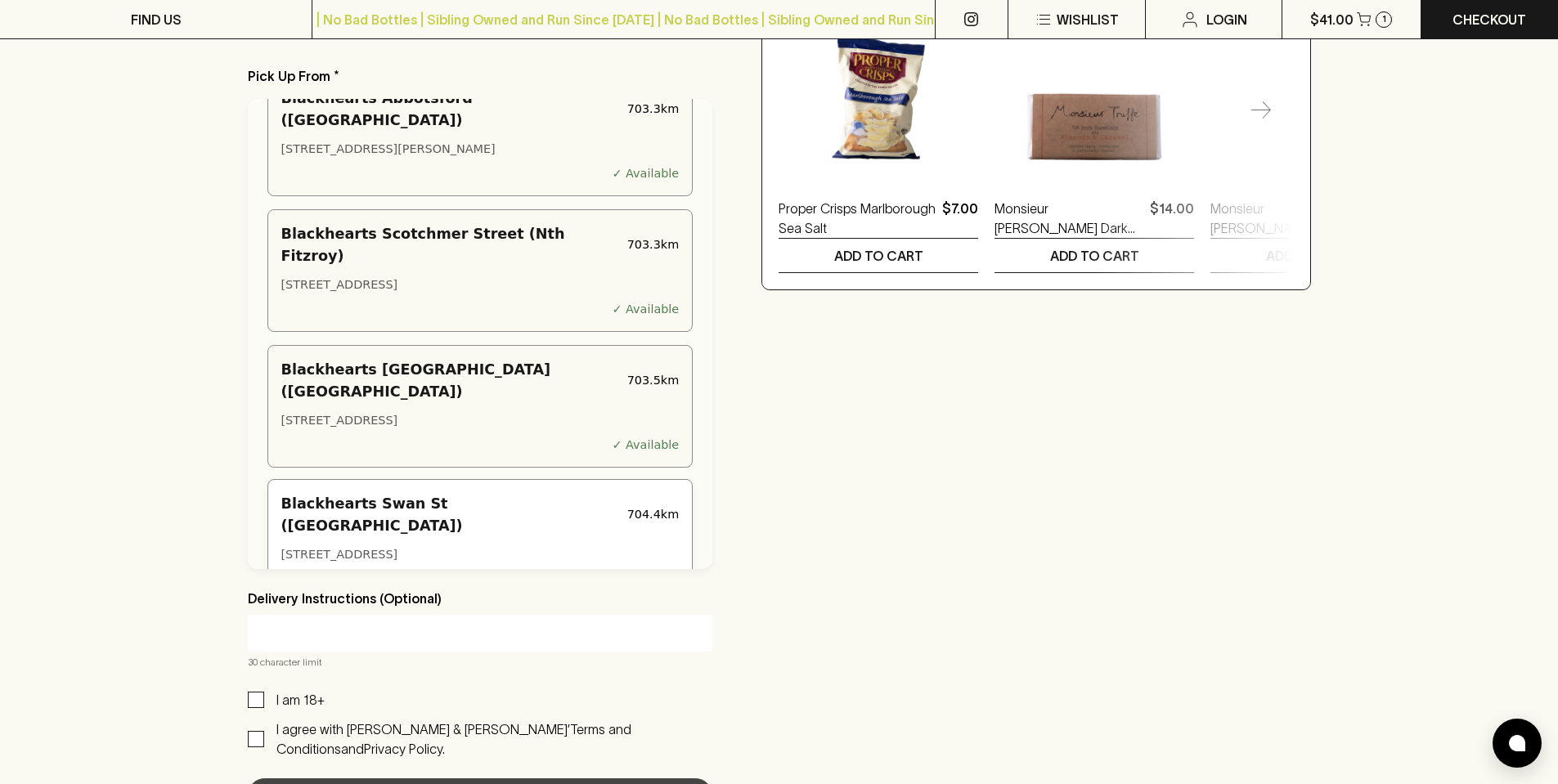
click at [481, 480] on div "Blackhearts [GEOGRAPHIC_DATA]) 704.4 km [STREET_ADDRESS] ✓ Available" at bounding box center [481, 541] width 426 height 122
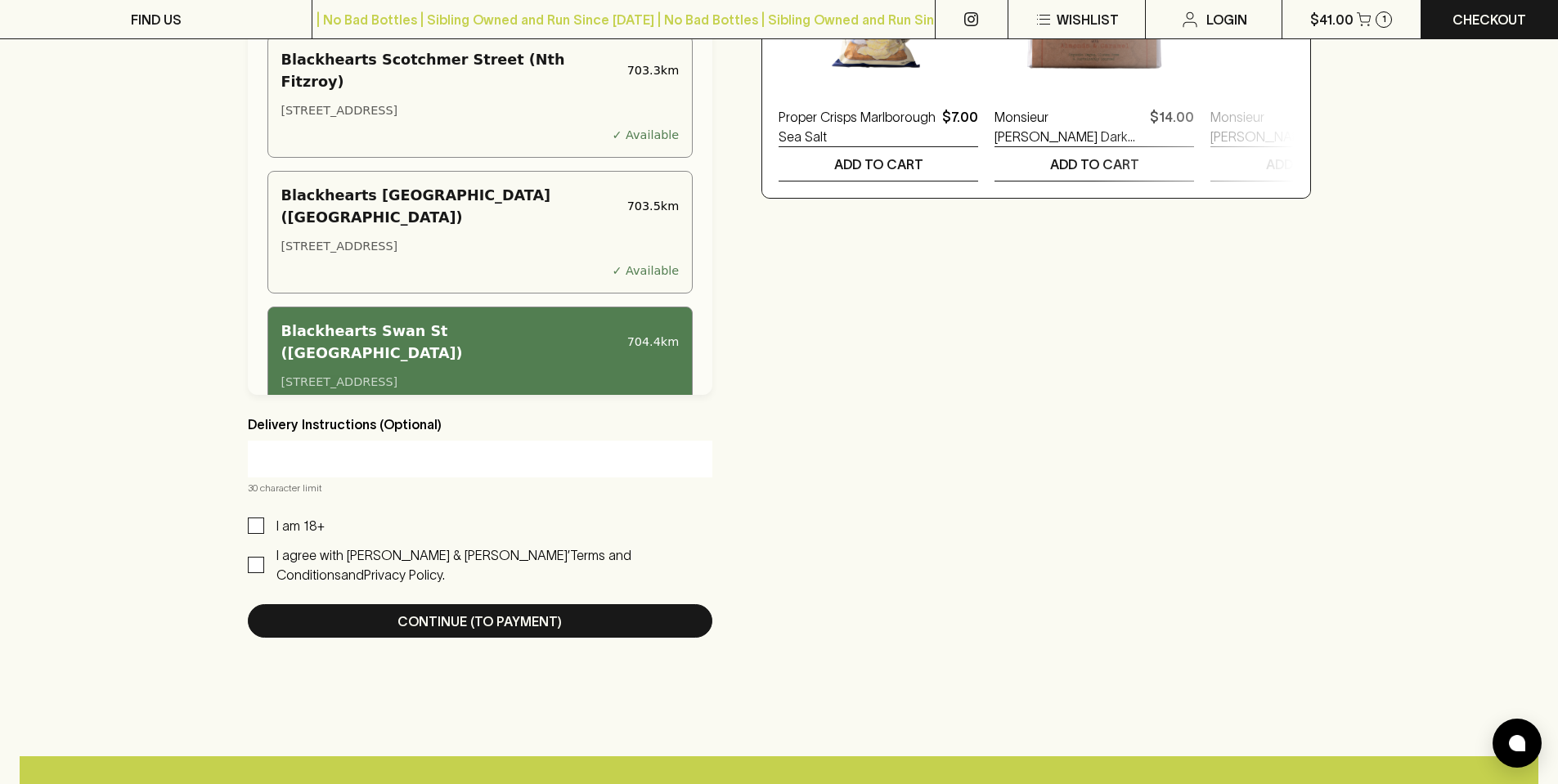
scroll to position [900, 0]
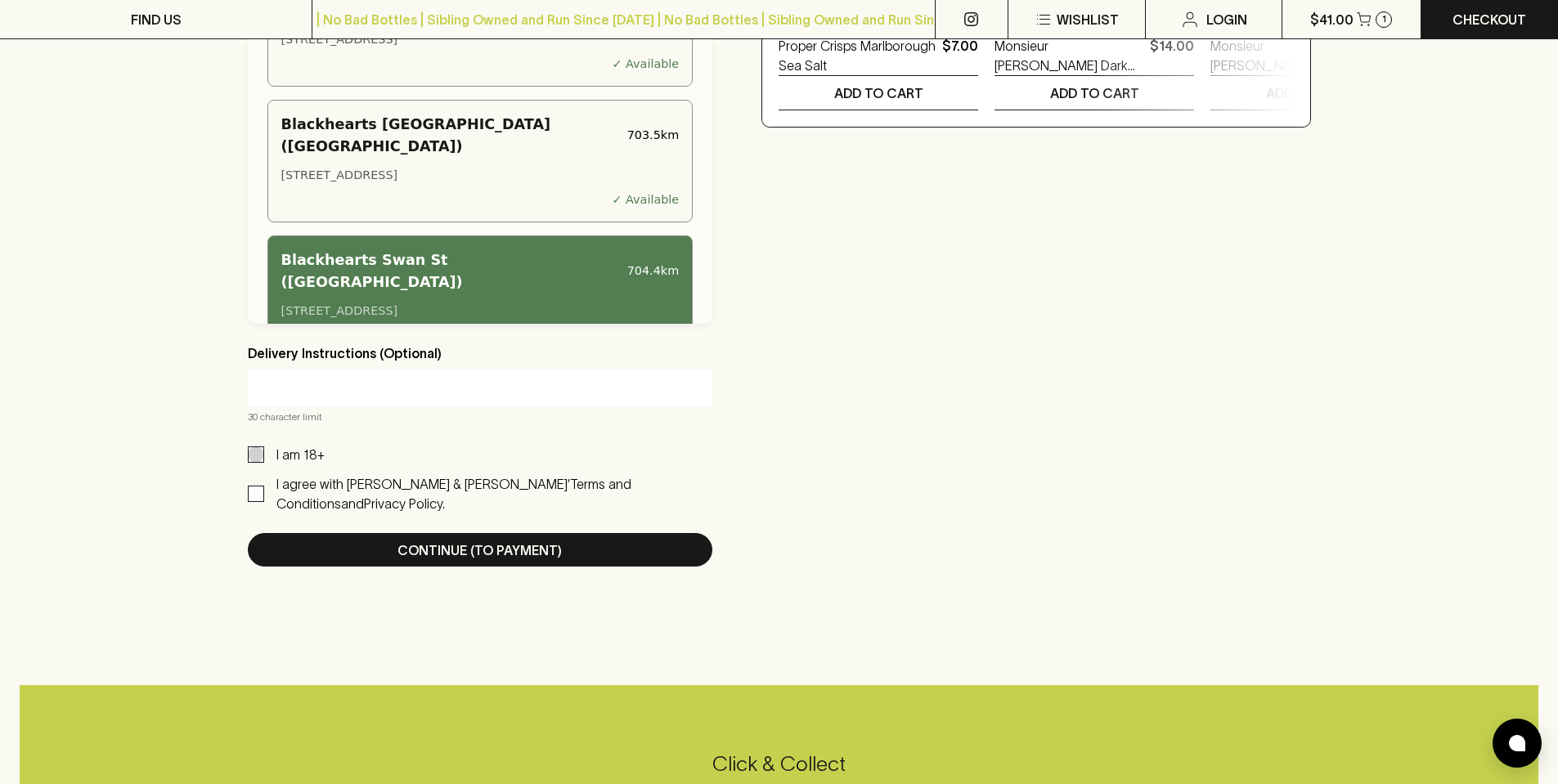
click at [254, 459] on input "I am 18+" at bounding box center [255, 455] width 16 height 16
checkbox input "true"
click at [254, 502] on input "I agree with [PERSON_NAME] & [PERSON_NAME]’ Terms and Conditions and Privacy Po…" at bounding box center [255, 493] width 16 height 16
checkbox input "true"
click at [404, 391] on input "text" at bounding box center [481, 388] width 441 height 26
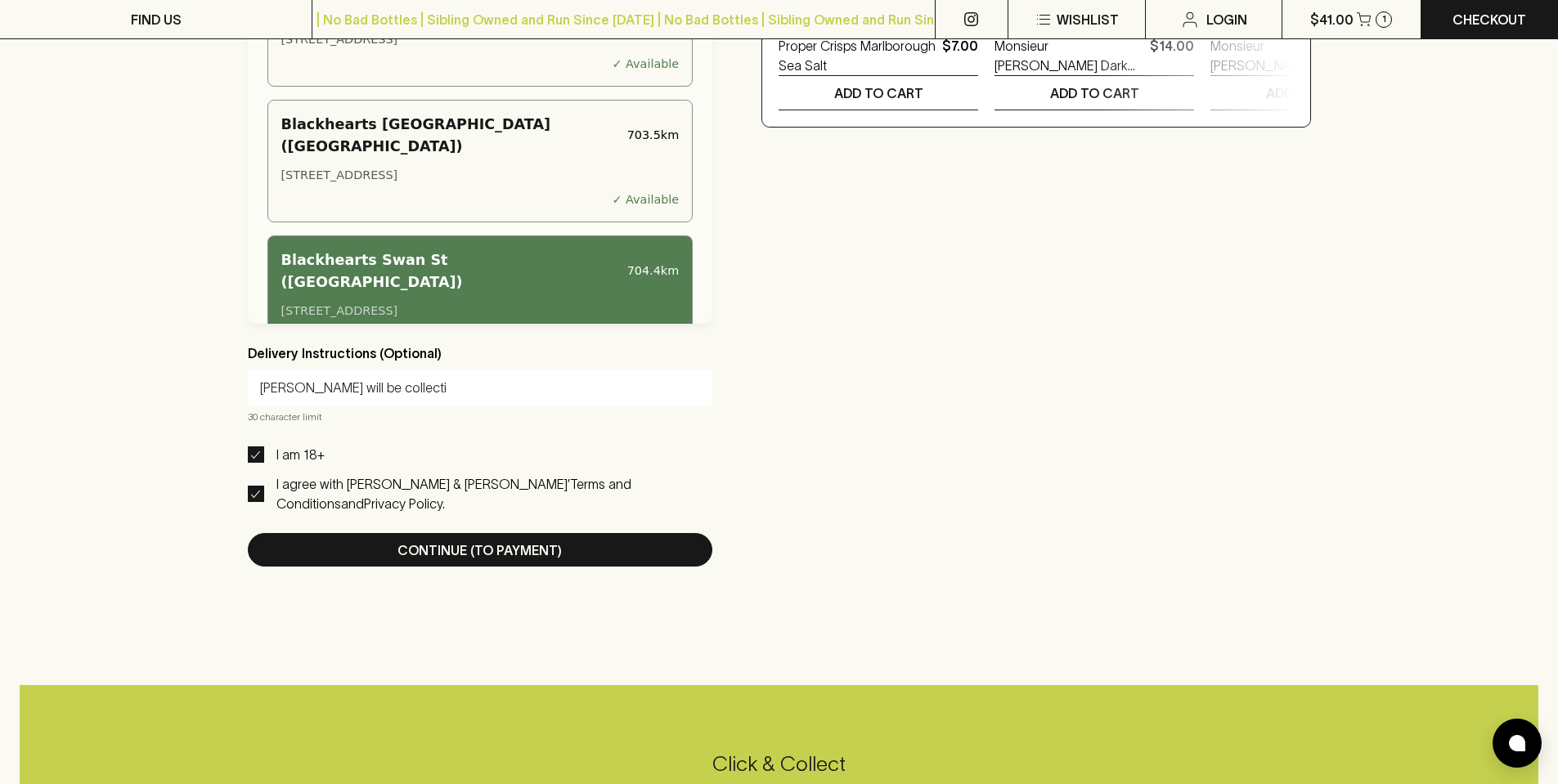
drag, startPoint x: 415, startPoint y: 396, endPoint x: 354, endPoint y: 395, distance: 61.0
click at [354, 395] on input "[PERSON_NAME] will be collecti" at bounding box center [481, 388] width 441 height 26
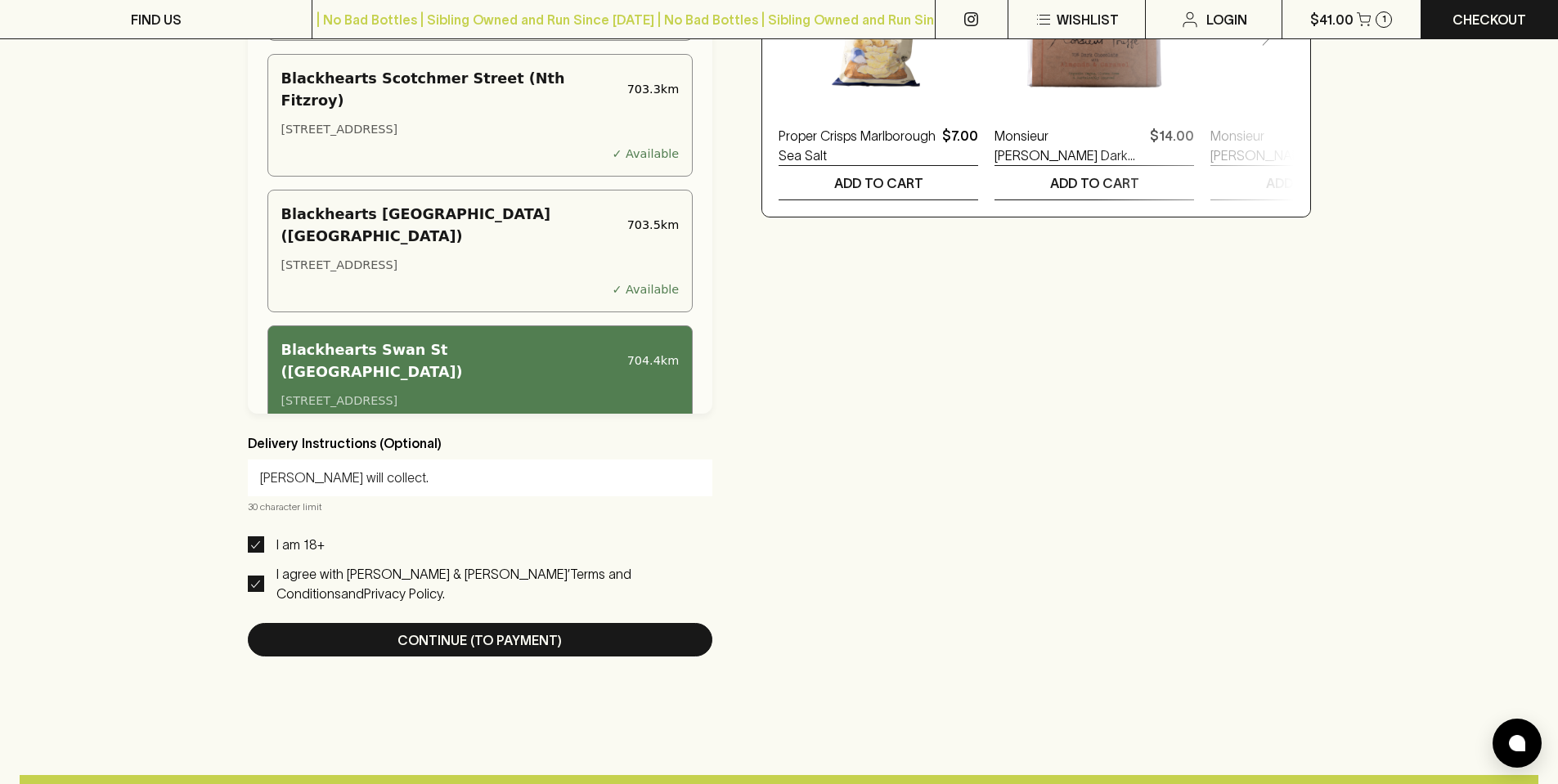
scroll to position [818, 0]
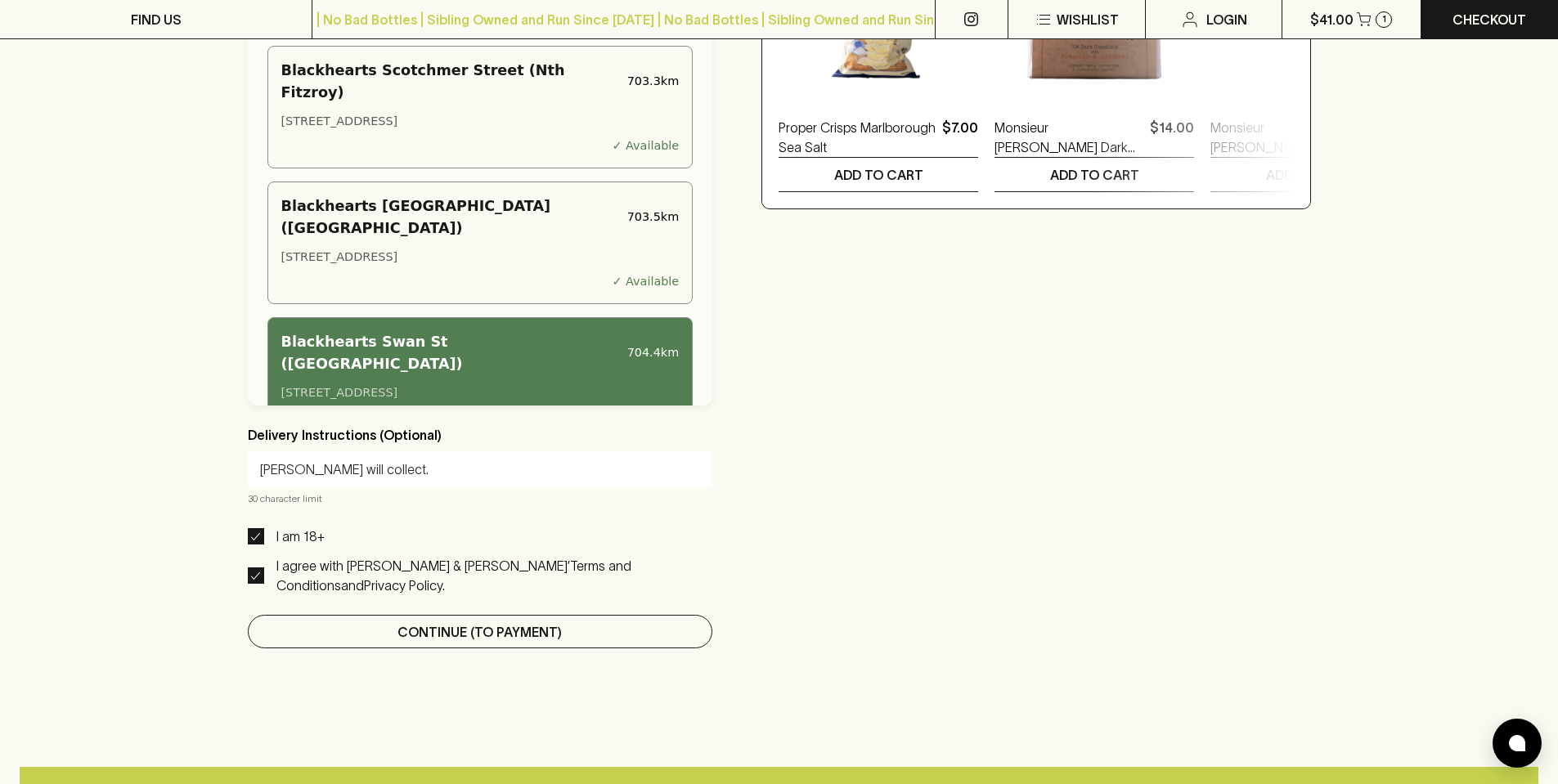
type input "[PERSON_NAME] will collect."
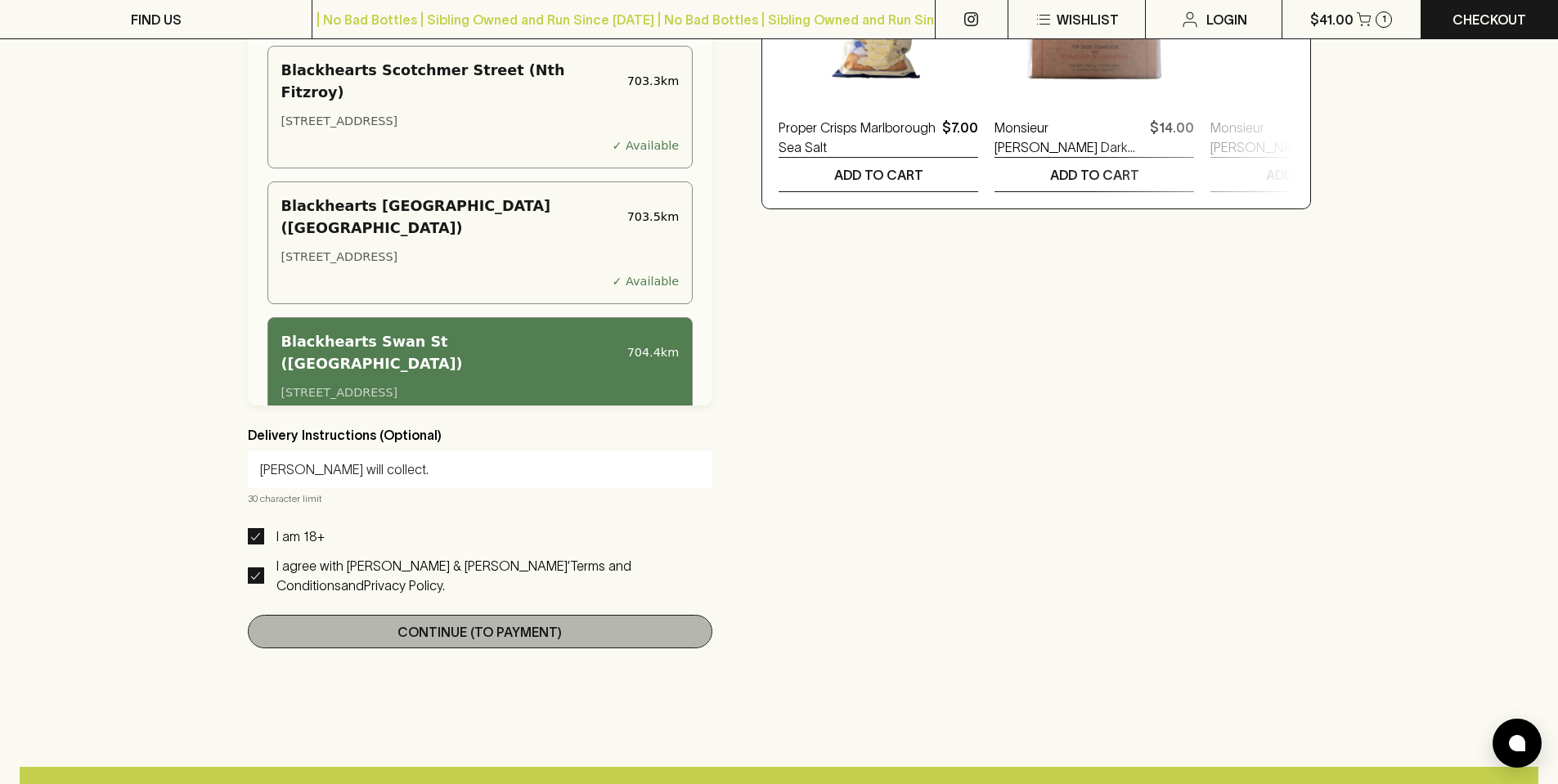
click at [506, 642] on p "Continue (To Payment)" at bounding box center [480, 632] width 165 height 20
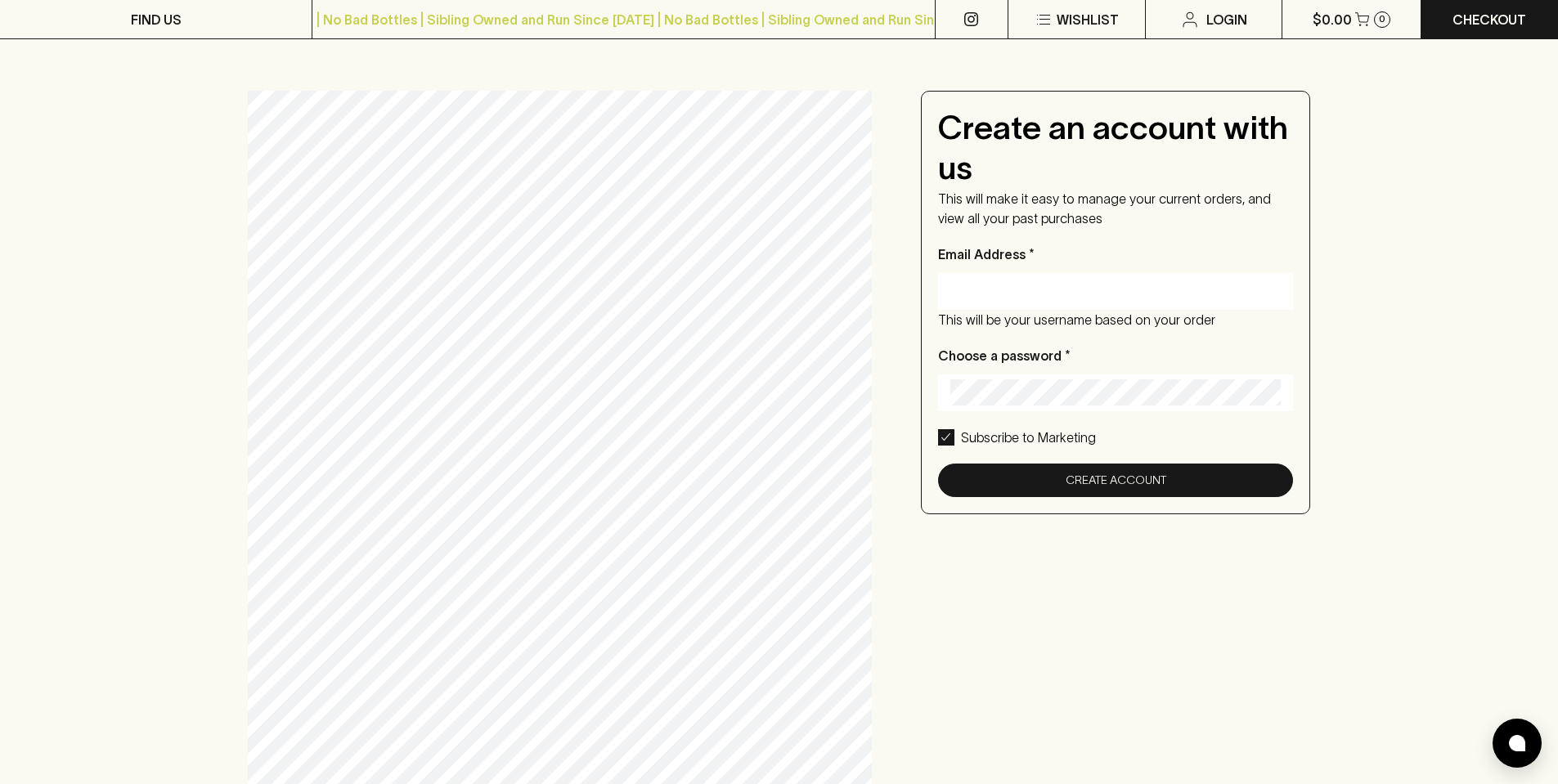
scroll to position [0, 0]
